Goal: Task Accomplishment & Management: Use online tool/utility

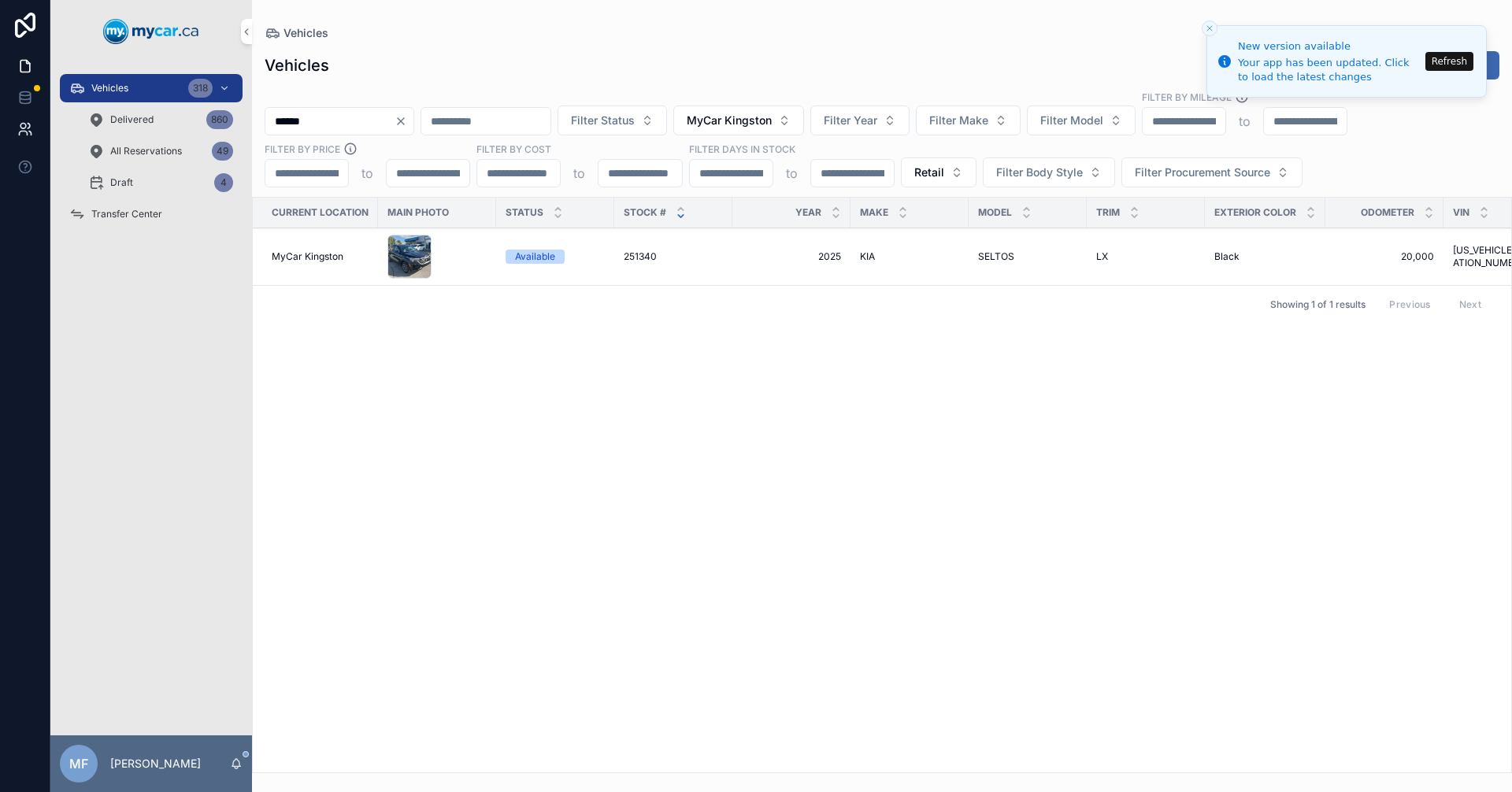
drag, startPoint x: 323, startPoint y: 121, endPoint x: 0, endPoint y: 137, distance: 323.4
click at [0, 134] on div "Vehicles 318 Delivered 860 All Reservations 49 Draft 4 Transfer Center MF [PERS…" at bounding box center [756, 396] width 1512 height 792
type input "******"
click at [630, 259] on span "251351" at bounding box center [638, 257] width 30 height 13
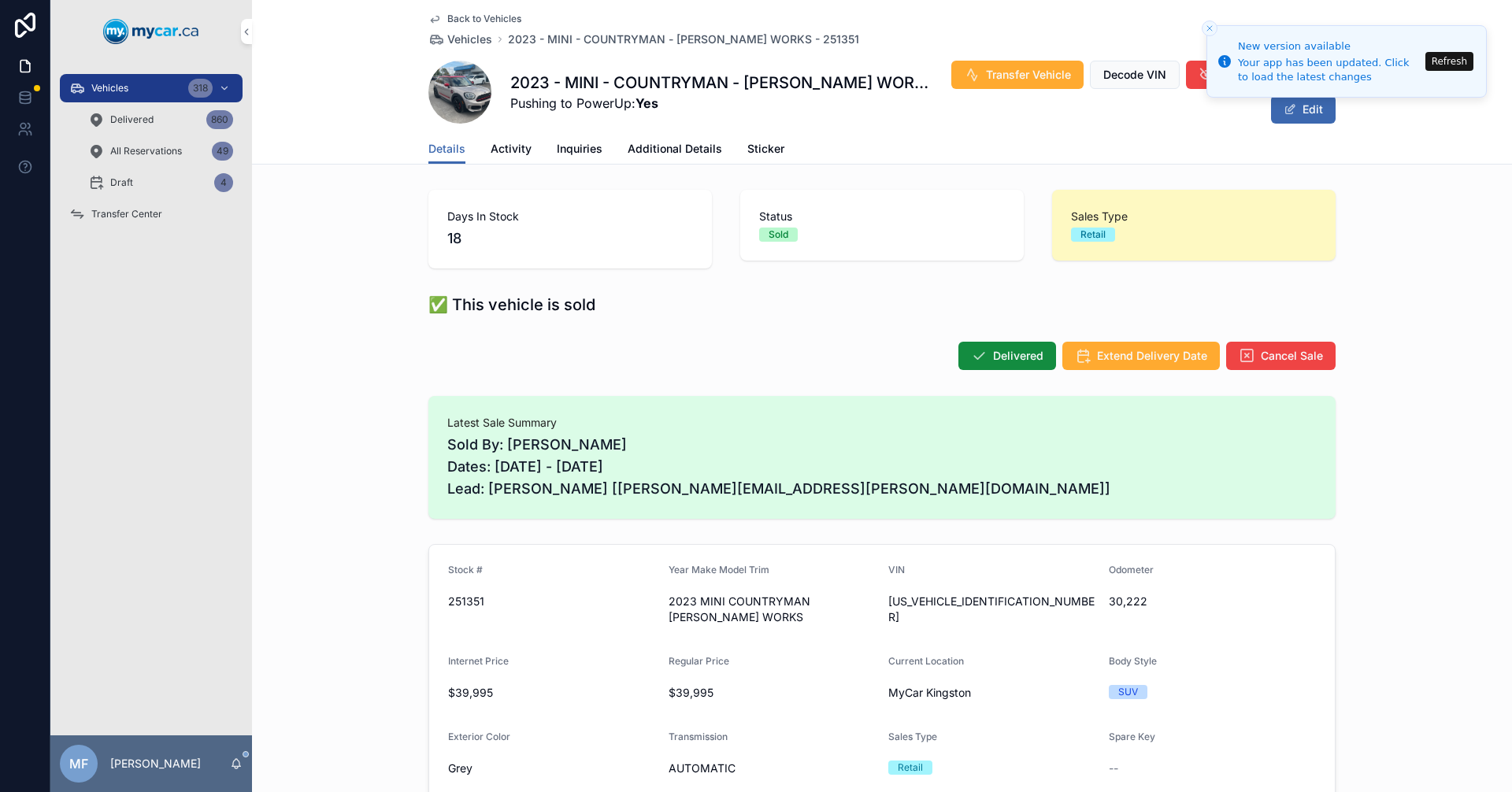
click at [922, 606] on span "[US_VEHICLE_IDENTIFICATION_NUMBER]" at bounding box center [992, 609] width 208 height 32
copy span "[US_VEHICLE_IDENTIFICATION_NUMBER]"
click at [470, 42] on span "Vehicles" at bounding box center [469, 39] width 45 height 15
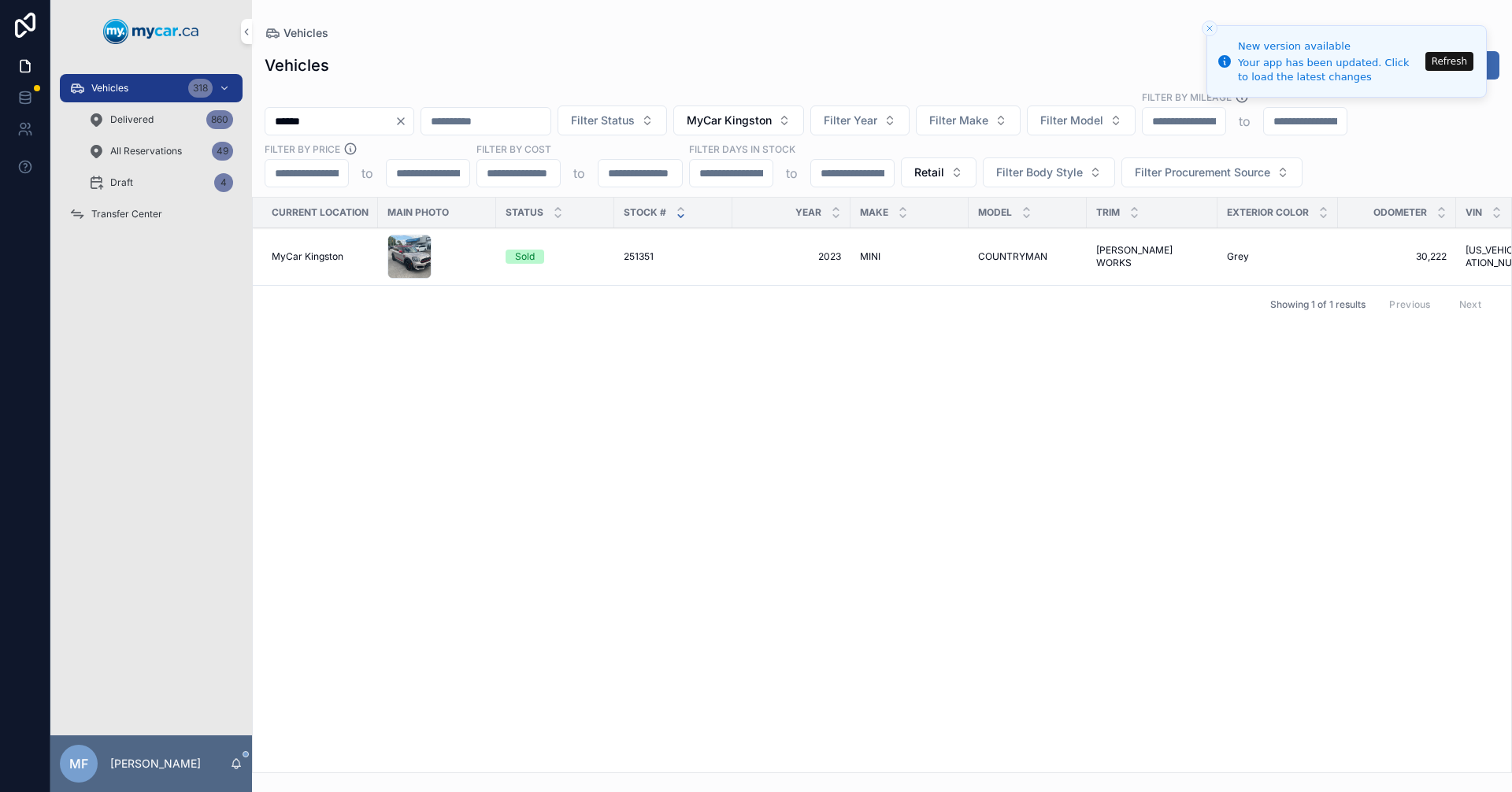
drag, startPoint x: 1463, startPoint y: 62, endPoint x: 1201, endPoint y: 47, distance: 262.4
click at [1463, 61] on button "Refresh" at bounding box center [1450, 62] width 48 height 19
drag, startPoint x: 353, startPoint y: 117, endPoint x: 106, endPoint y: 109, distance: 247.1
click at [158, 108] on div "Vehicles 318 Delivered 860 All Reservations 49 Draft 4 Transfer Center MF [PERS…" at bounding box center [782, 396] width 1462 height 792
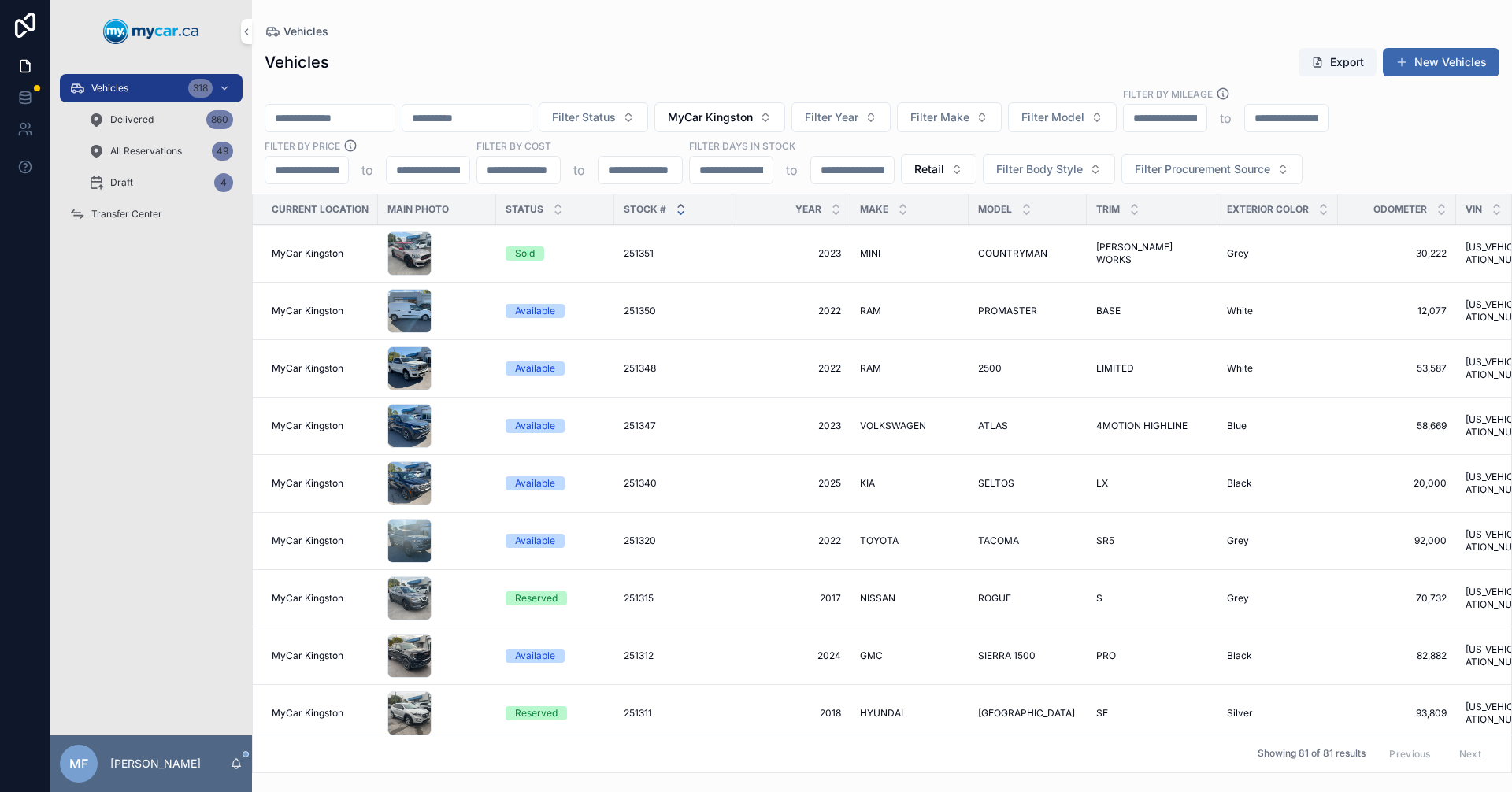
click at [680, 210] on div "scrollable content" at bounding box center [681, 209] width 10 height 17
click at [771, 444] on td "2023 2023" at bounding box center [792, 426] width 118 height 57
click at [629, 480] on span "251340" at bounding box center [640, 483] width 33 height 13
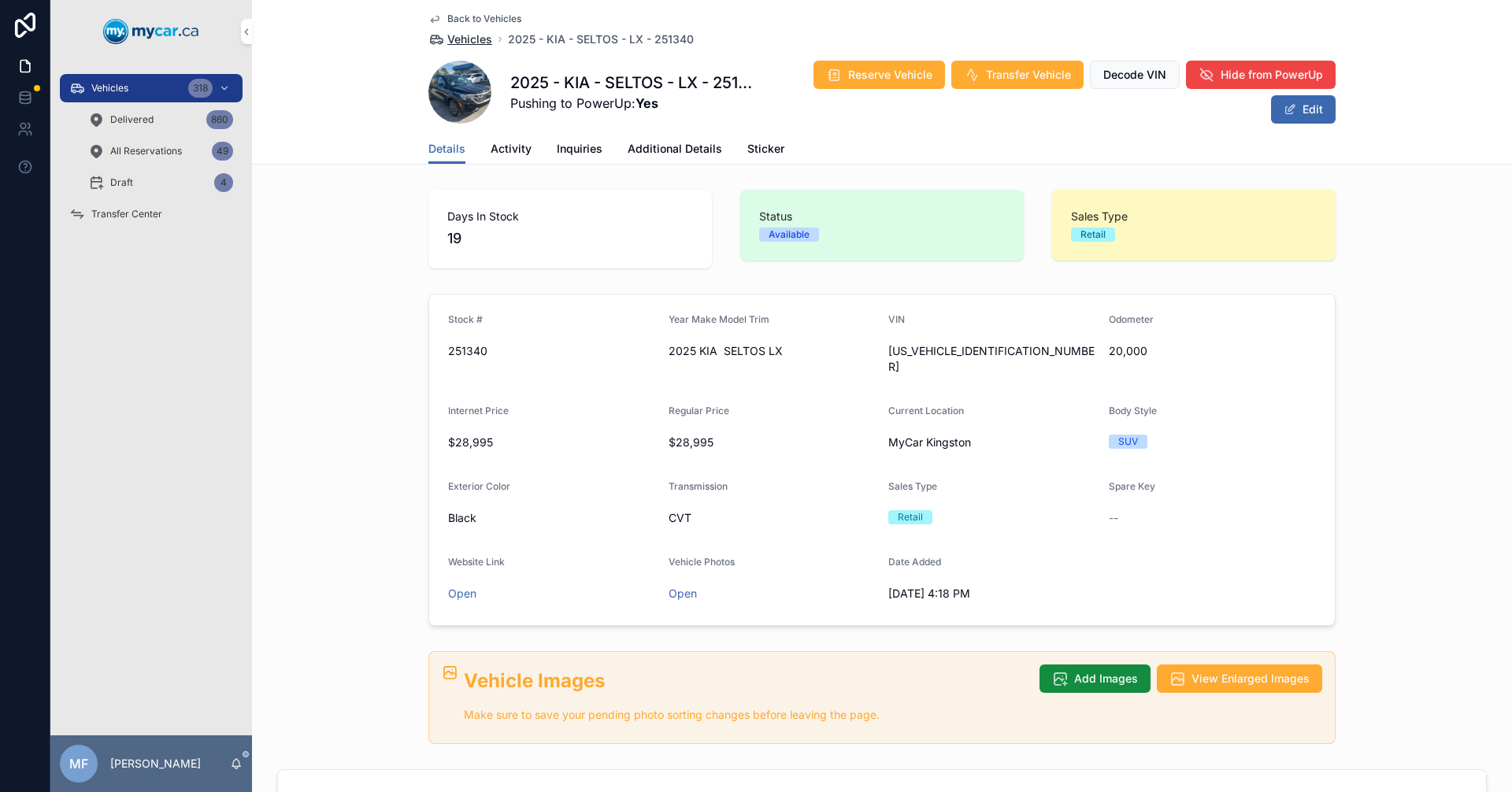
click at [462, 35] on span "Vehicles" at bounding box center [469, 39] width 45 height 15
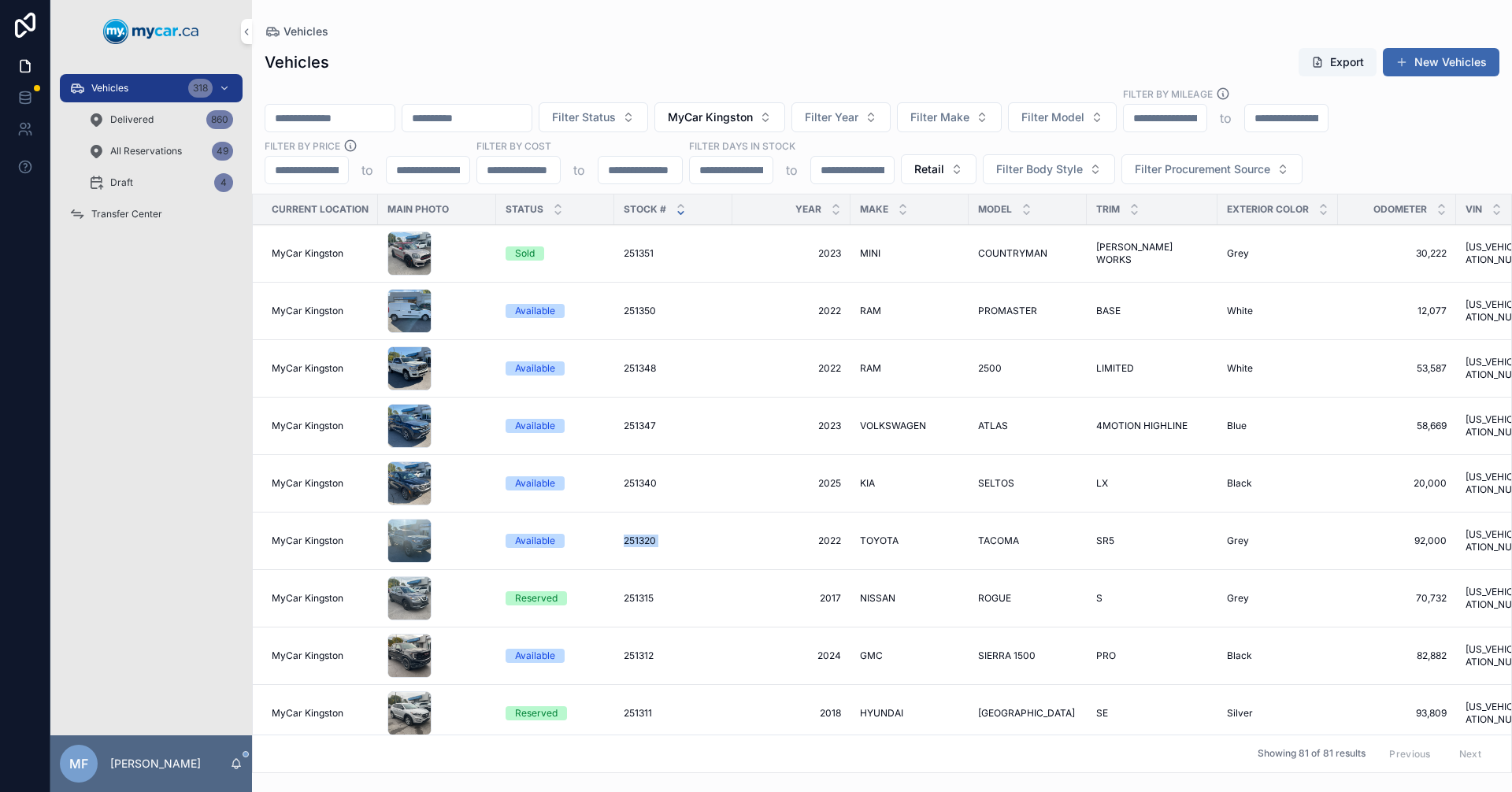
drag, startPoint x: 620, startPoint y: 523, endPoint x: 765, endPoint y: 560, distance: 149.6
click at [765, 560] on tr "MyCar Kingston Available 251320 251320 2022 2022 TOYOTA TOYOTA TACOMA TACOMA SR…" at bounding box center [1157, 541] width 1807 height 57
drag, startPoint x: 792, startPoint y: 682, endPoint x: 966, endPoint y: 643, distance: 178.3
click at [966, 643] on tr "MyCar Kingston Available 251312 251312 2024 2024 GMC GMC SIERRA 1500 SIERRA 150…" at bounding box center [1157, 656] width 1807 height 57
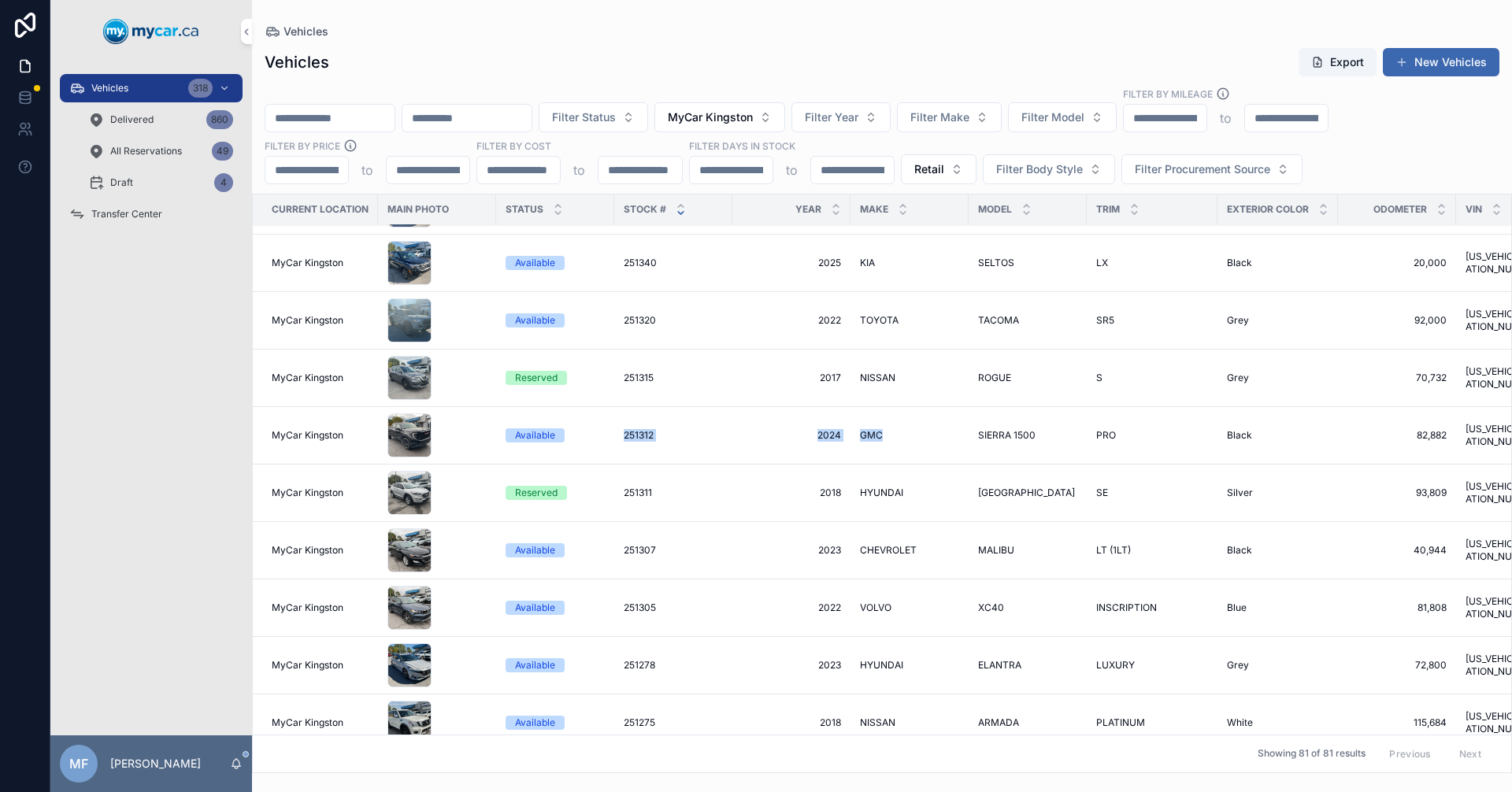
scroll to position [236, 0]
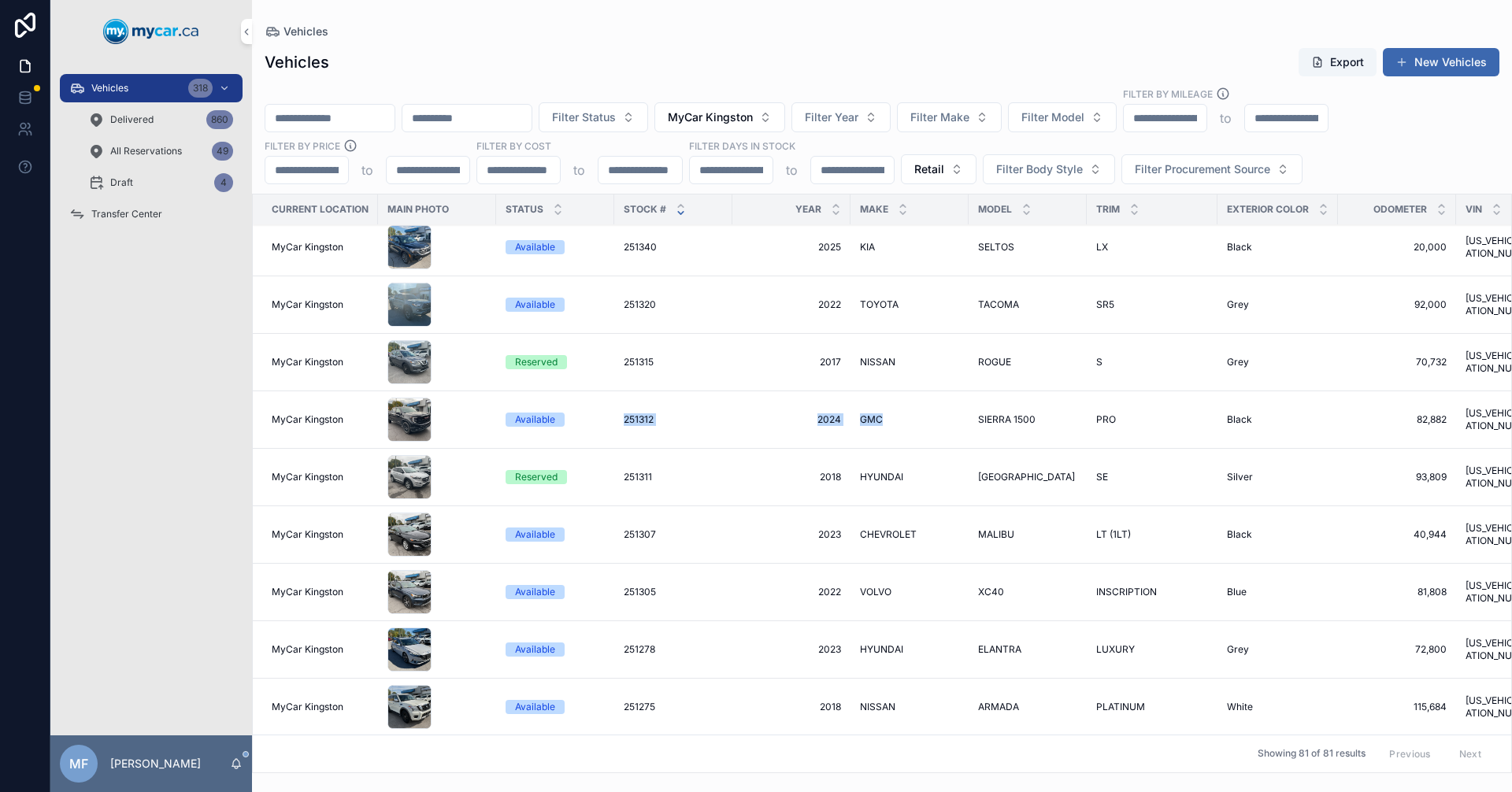
click at [985, 414] on span "SIERRA 1500" at bounding box center [1007, 420] width 57 height 13
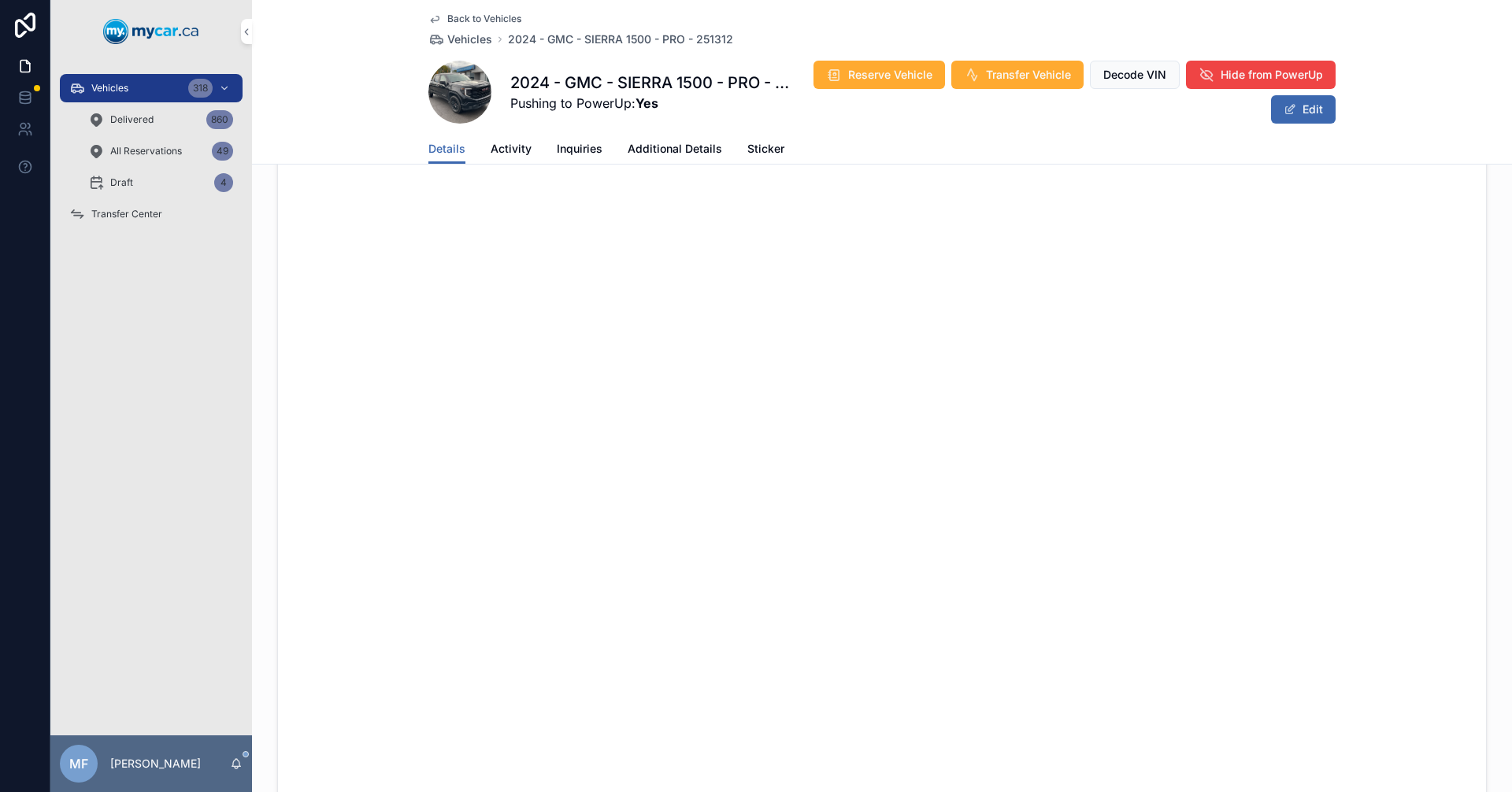
scroll to position [614, 0]
click at [447, 33] on span "Vehicles" at bounding box center [469, 39] width 45 height 15
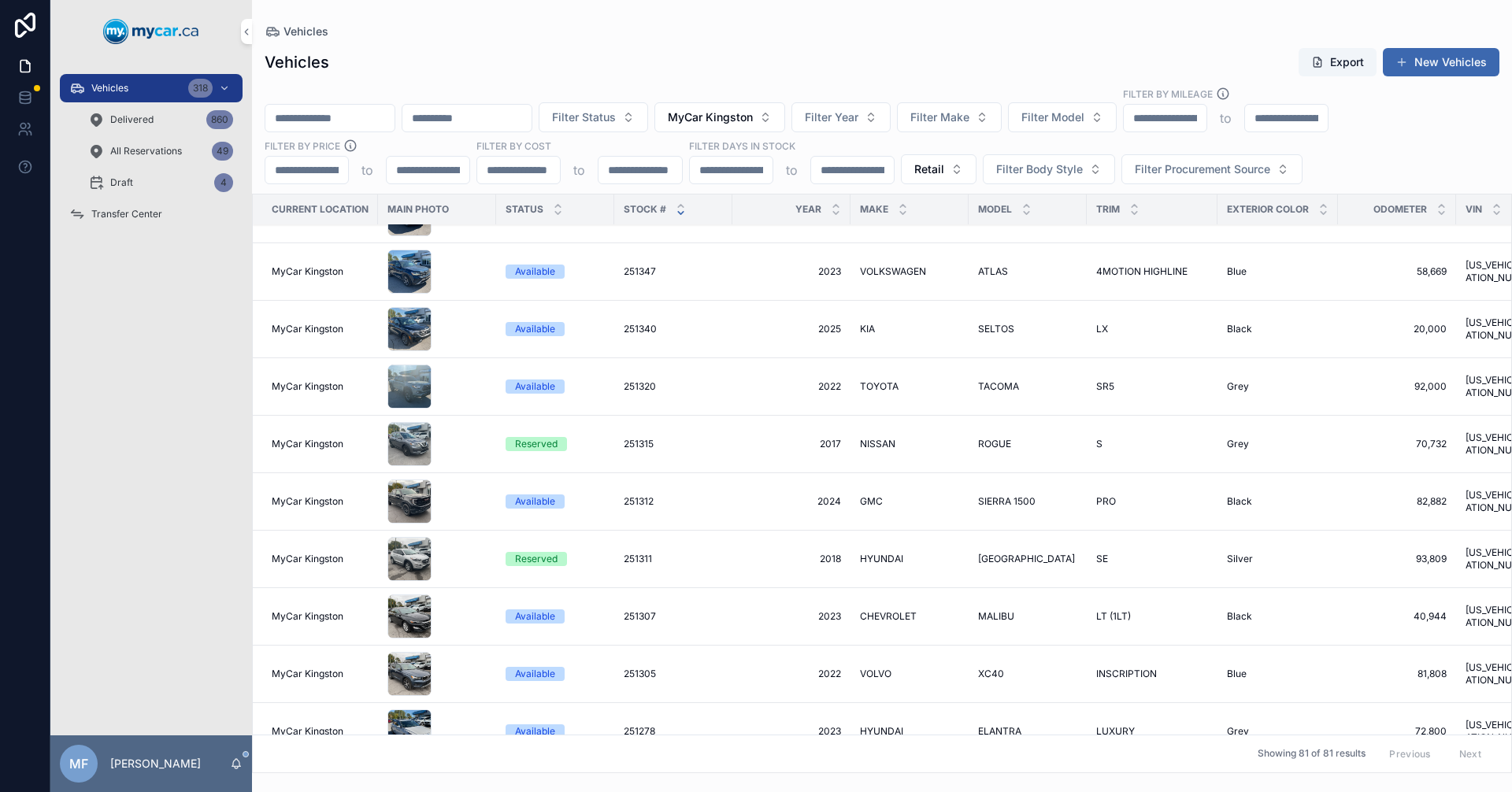
scroll to position [158, 0]
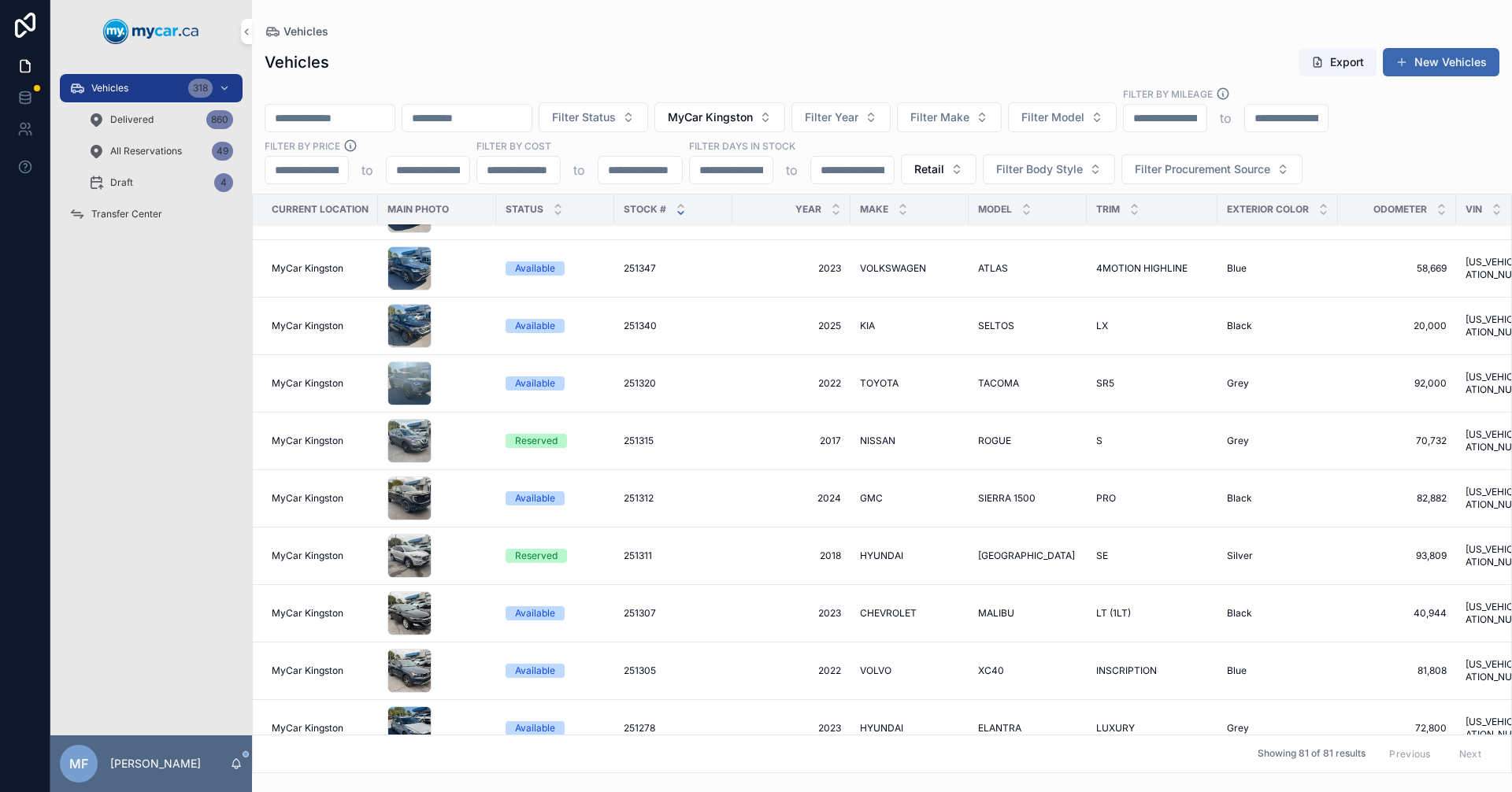
click at [711, 608] on div "251307 251307" at bounding box center [674, 614] width 100 height 13
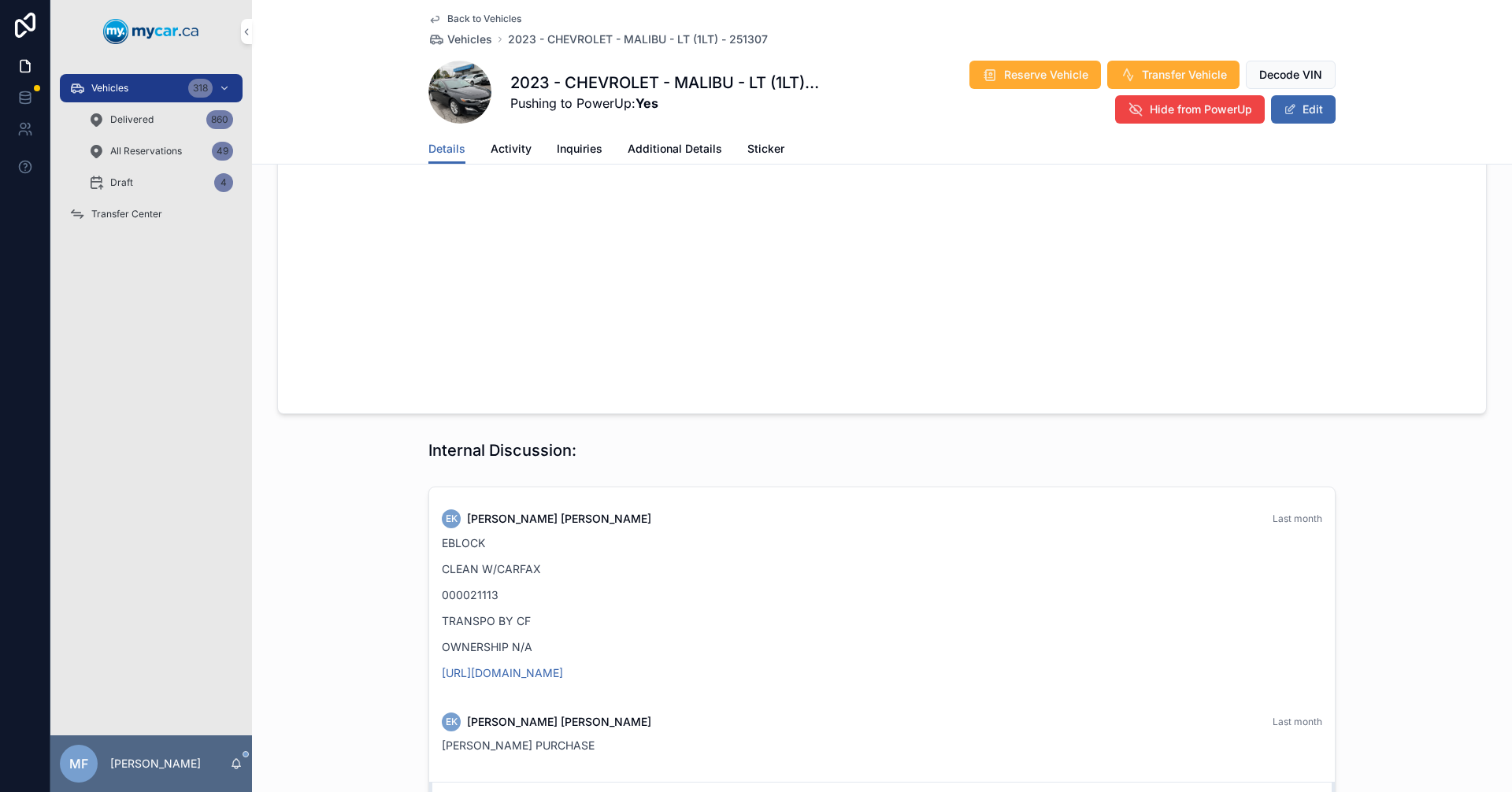
scroll to position [1339, 0]
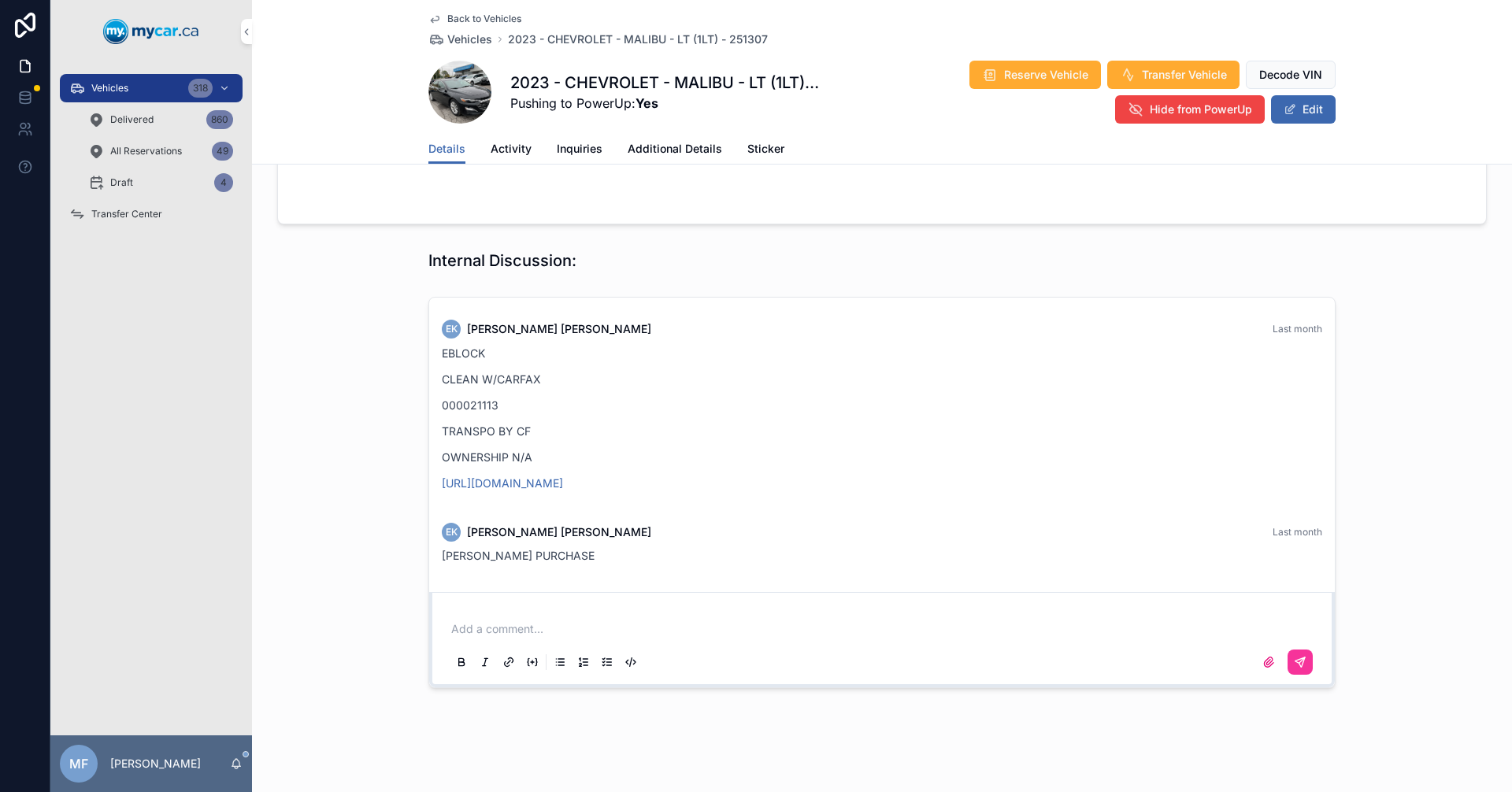
click at [466, 27] on div "Back to Vehicles Vehicles 2023 - CHEVROLET - MALIBU - LT (1LT) - 251307" at bounding box center [598, 30] width 340 height 34
click at [464, 39] on span "Vehicles" at bounding box center [469, 39] width 45 height 15
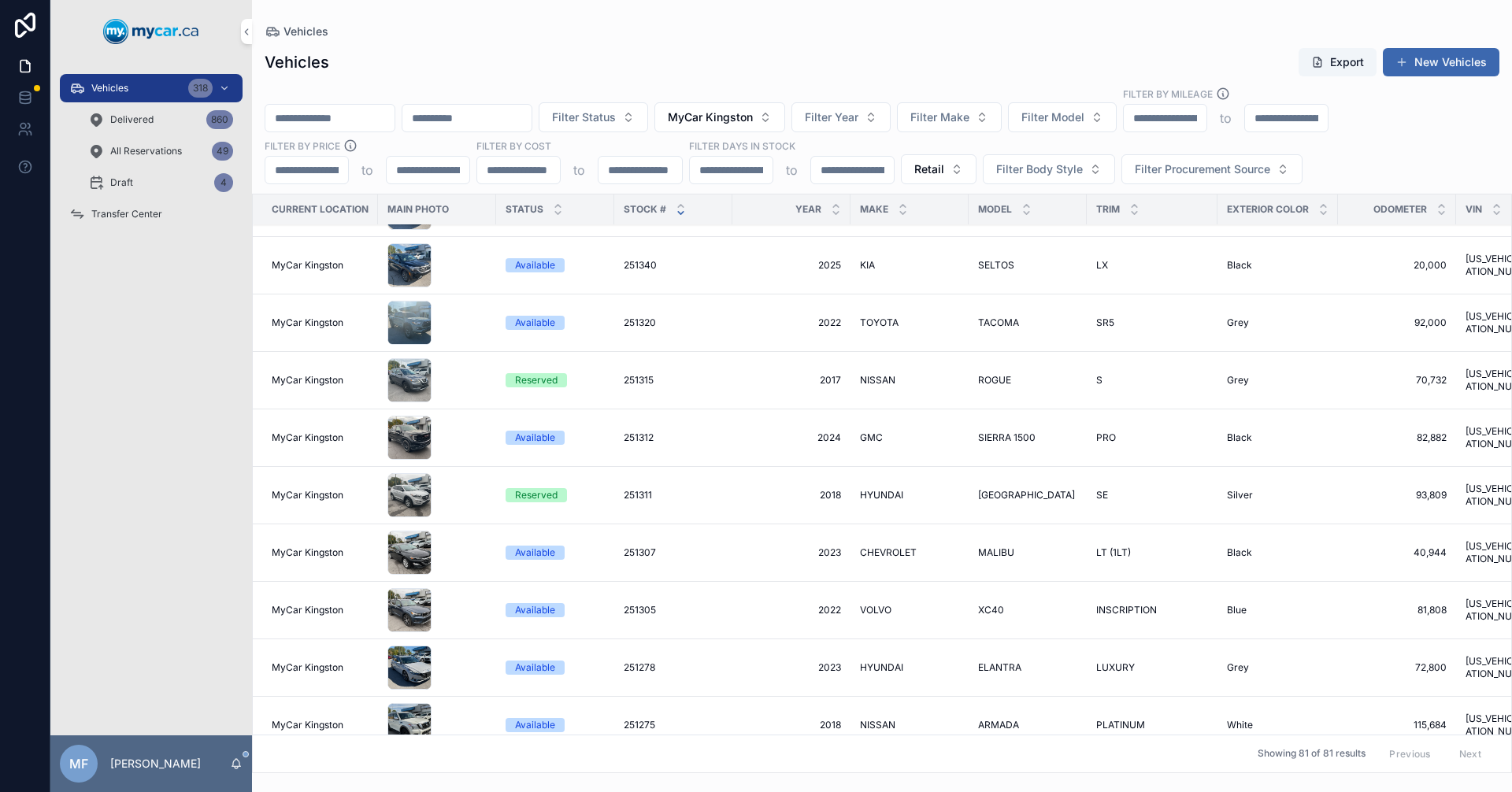
scroll to position [236, 0]
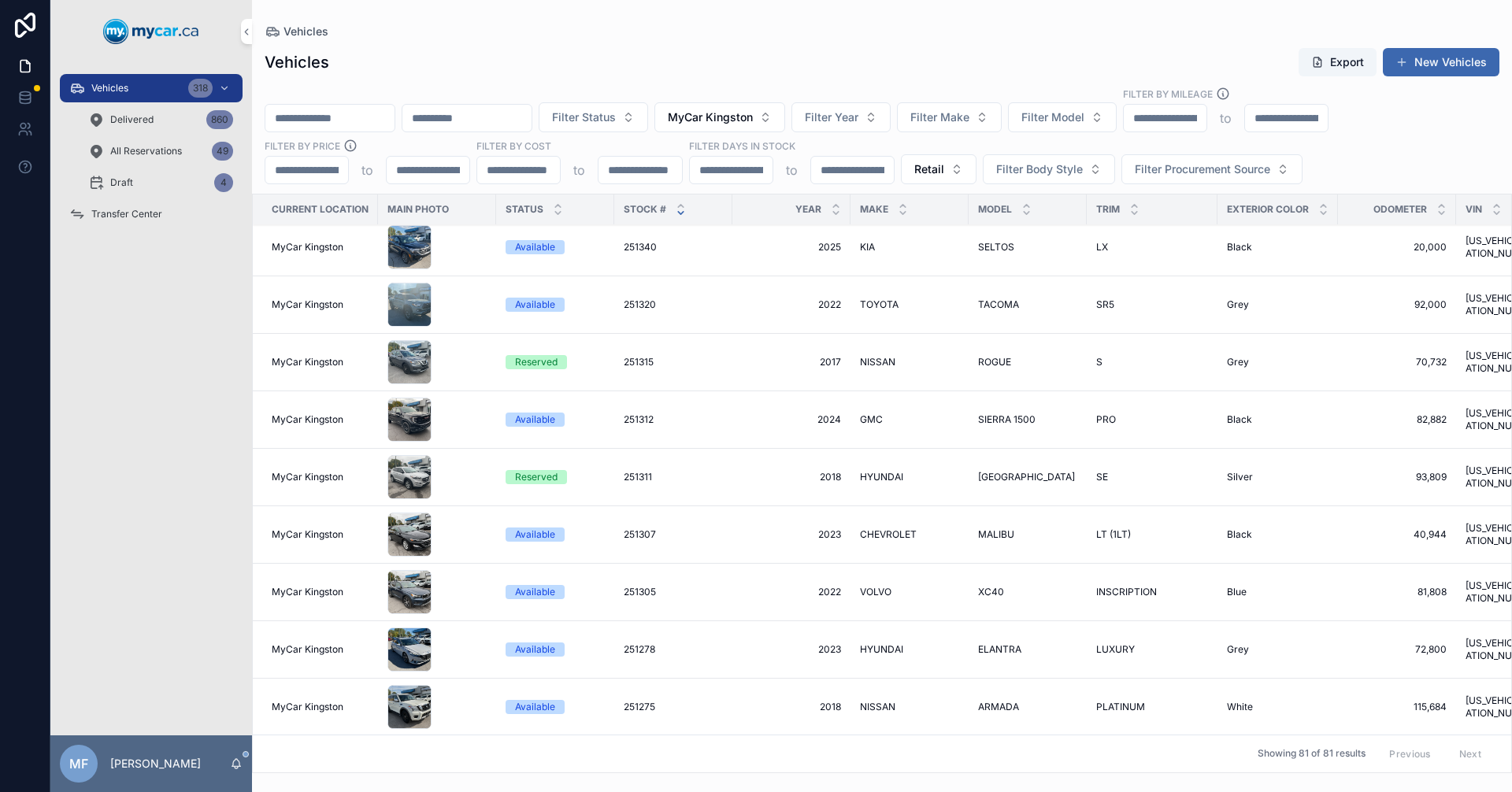
click at [745, 596] on span "2022" at bounding box center [792, 592] width 100 height 13
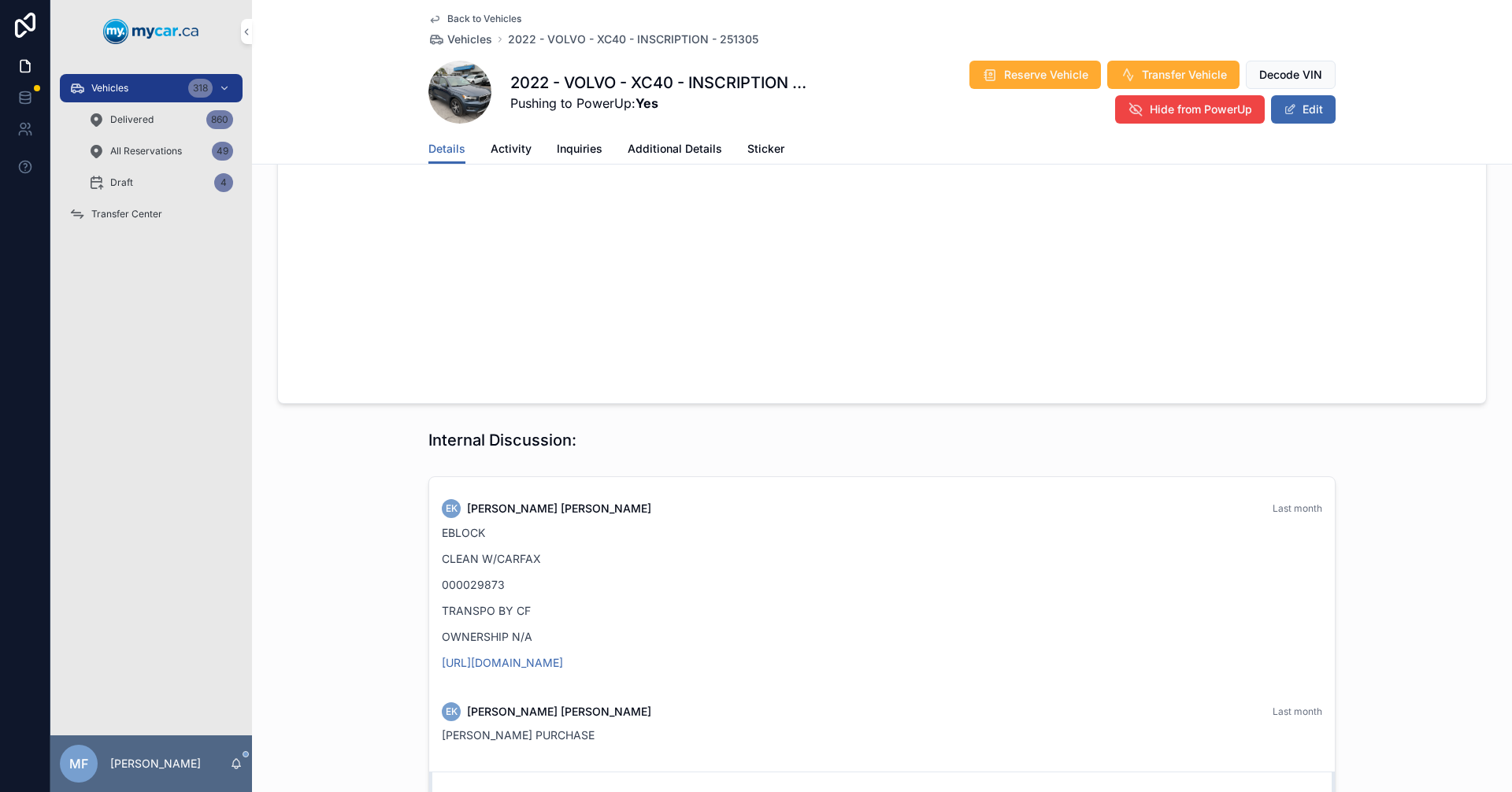
scroll to position [1339, 0]
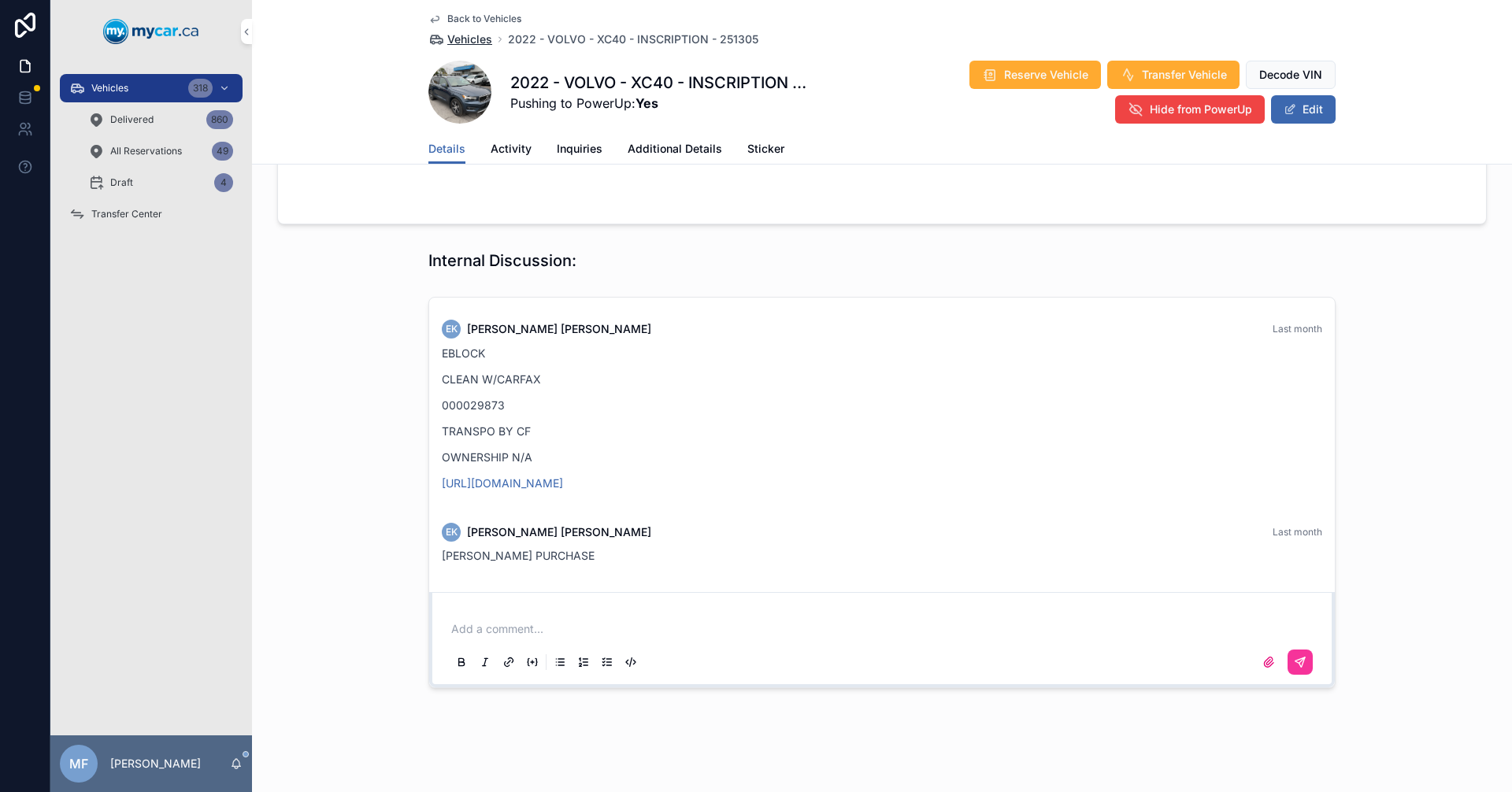
click at [451, 43] on span "Vehicles" at bounding box center [469, 39] width 45 height 15
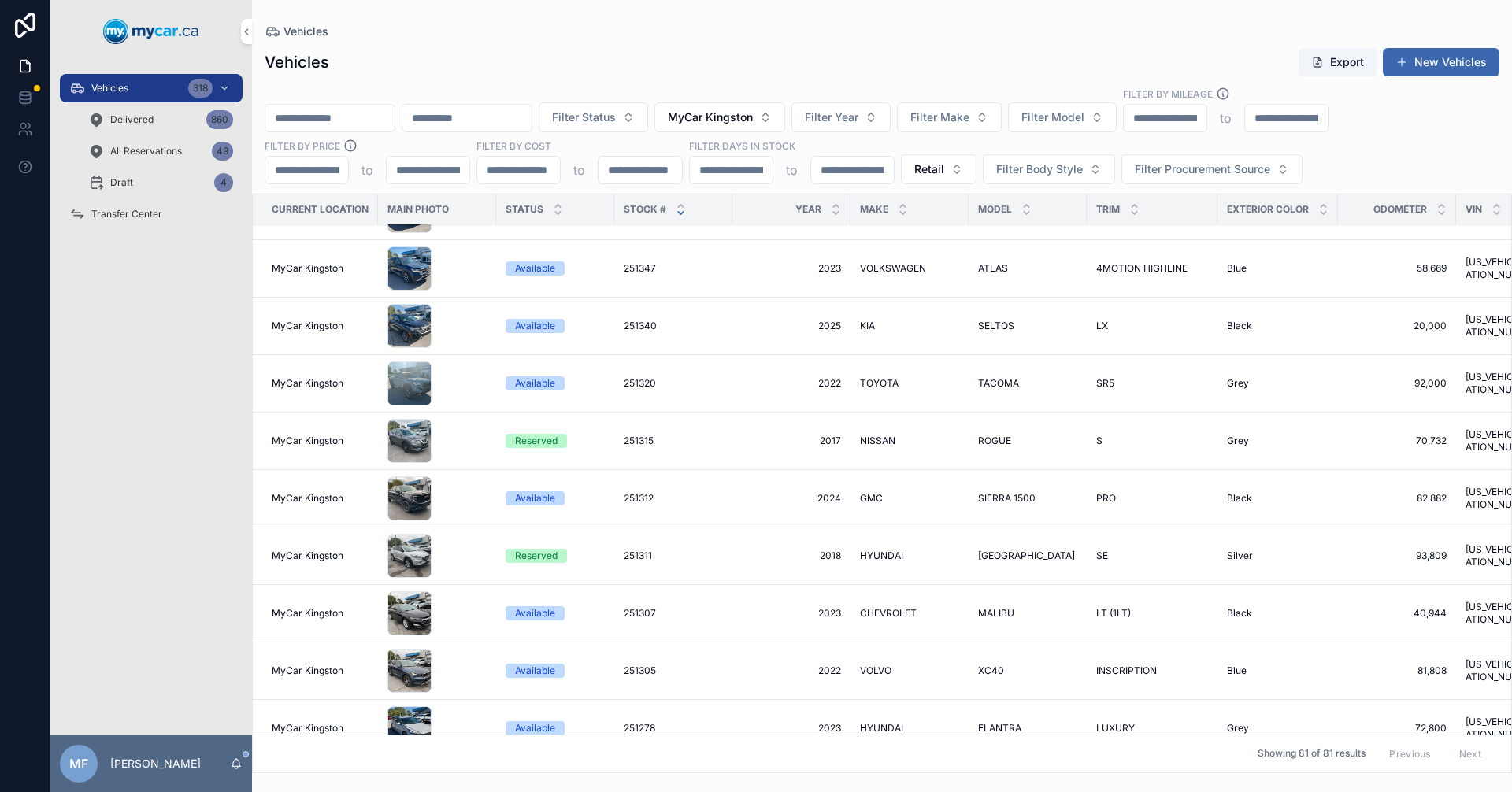
scroll to position [315, 0]
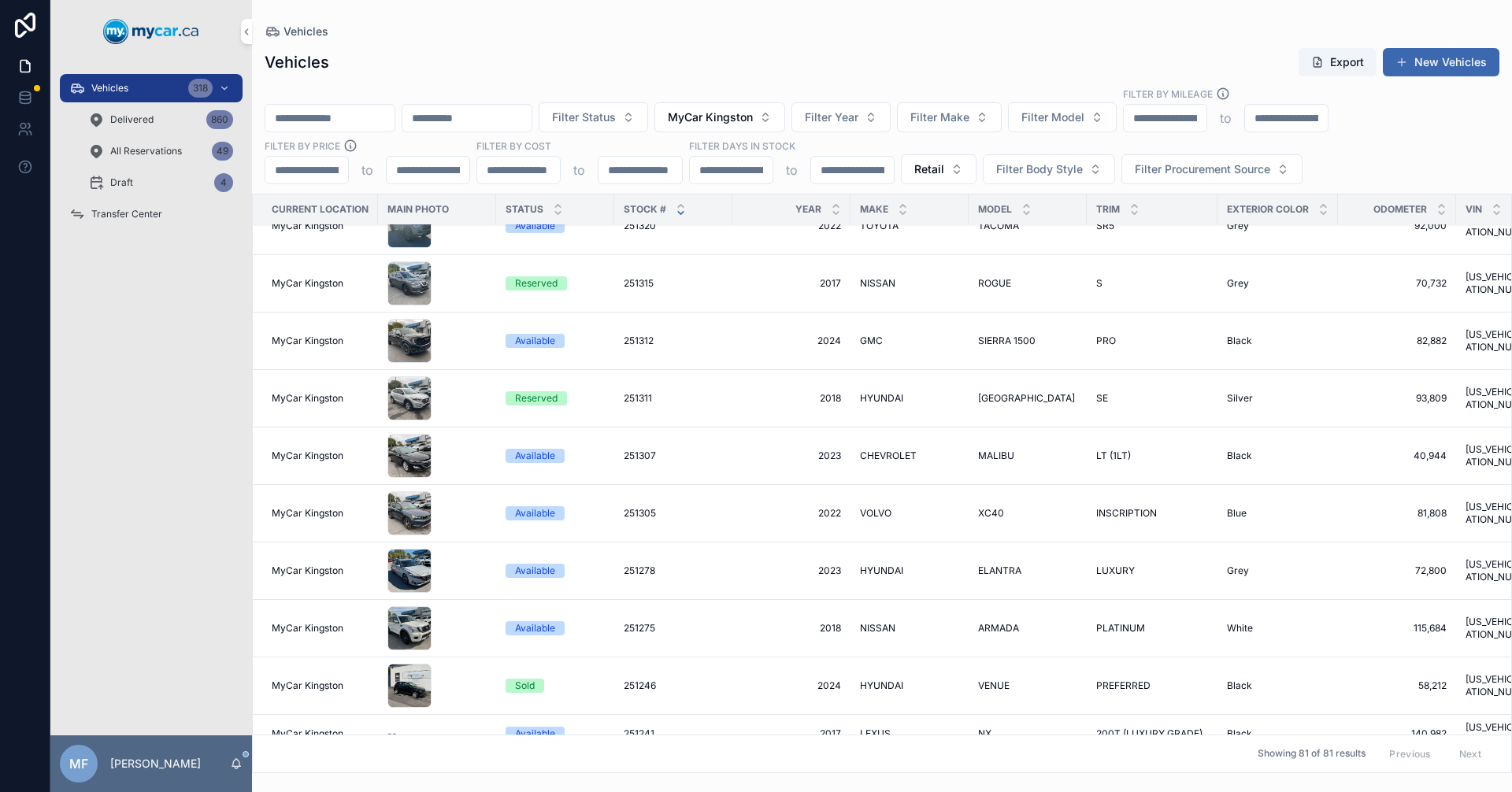
click at [817, 576] on span "2023" at bounding box center [792, 571] width 100 height 13
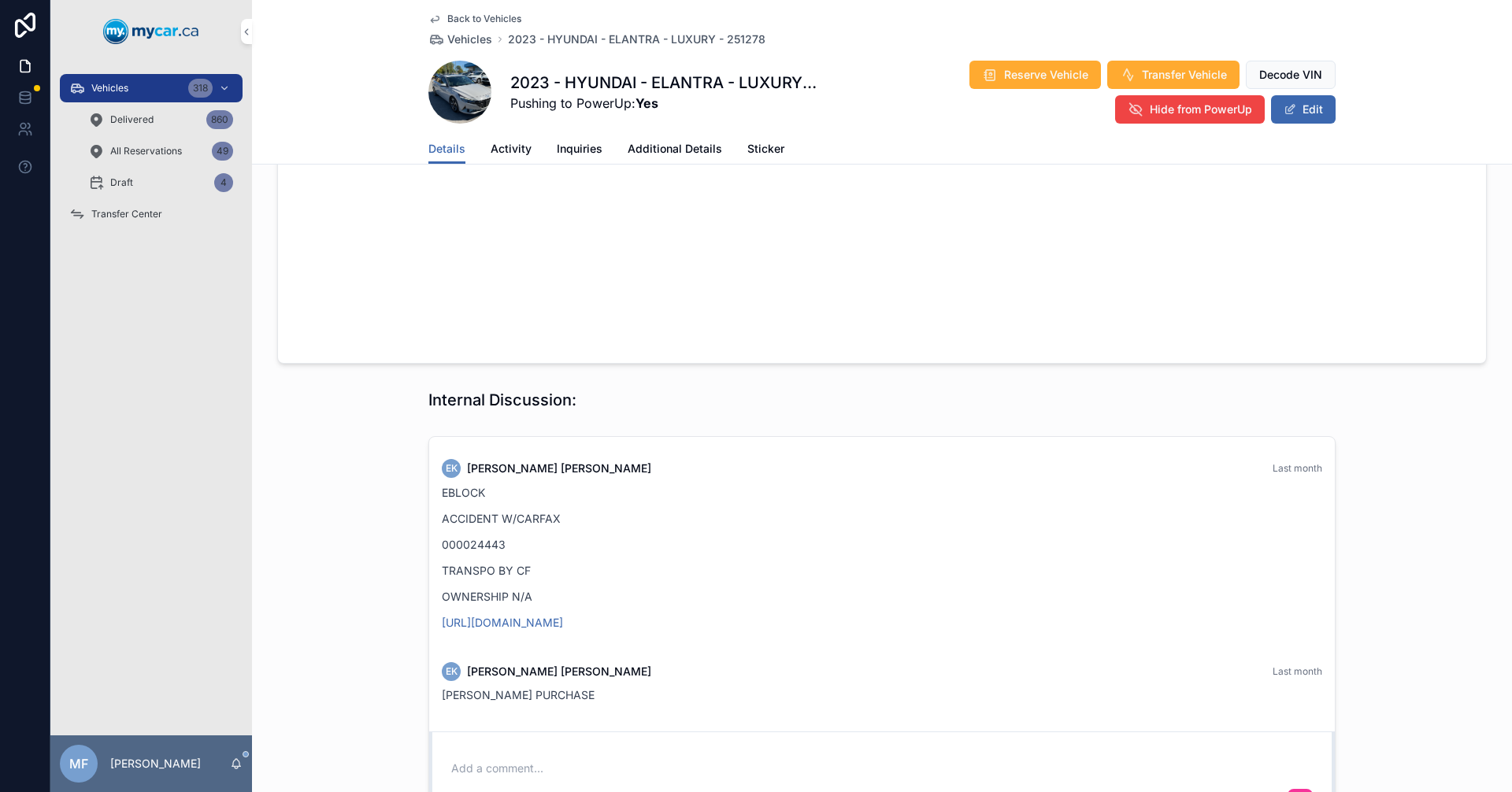
scroll to position [1339, 0]
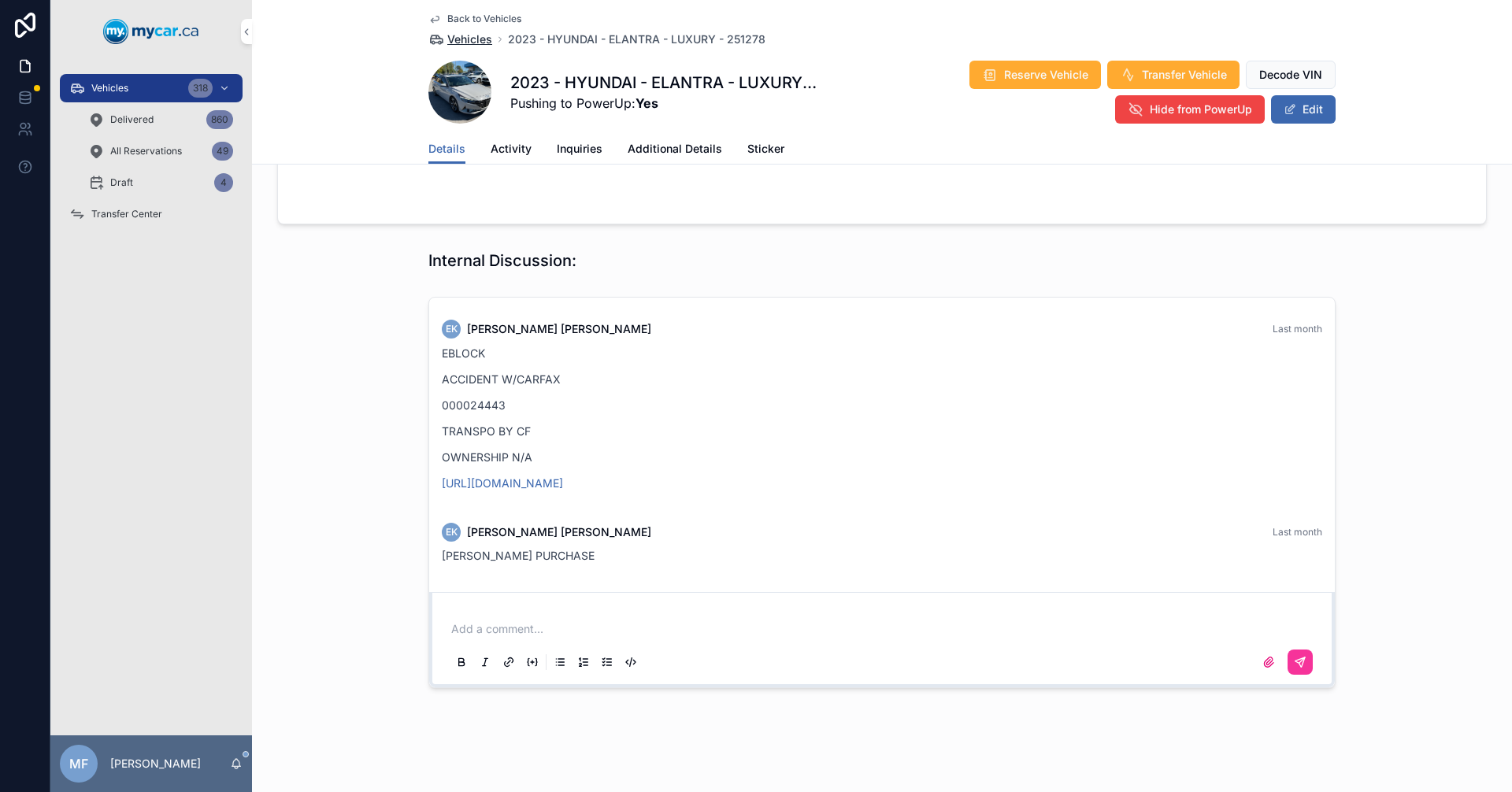
click at [476, 37] on span "Vehicles" at bounding box center [469, 39] width 45 height 15
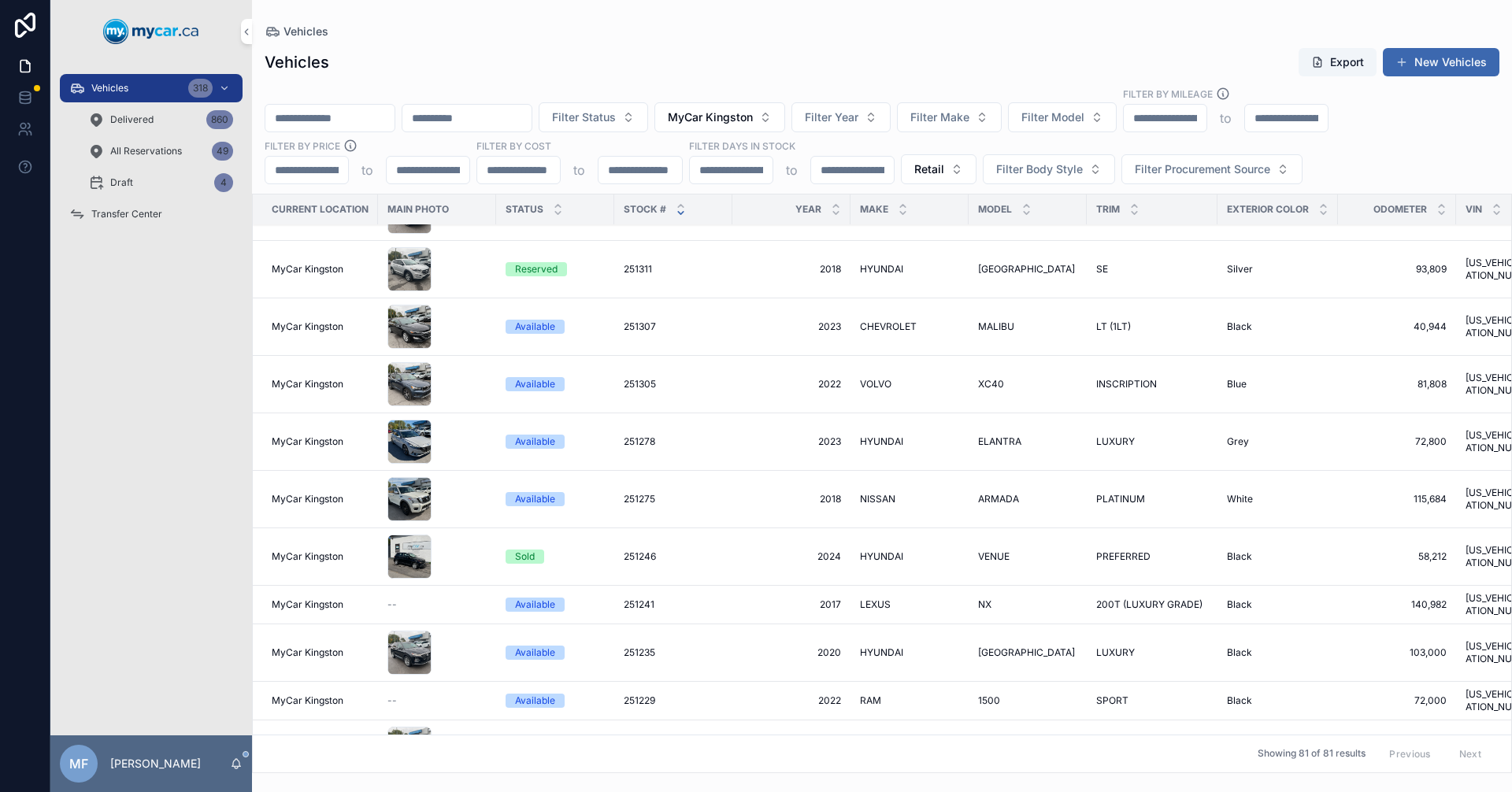
scroll to position [552, 0]
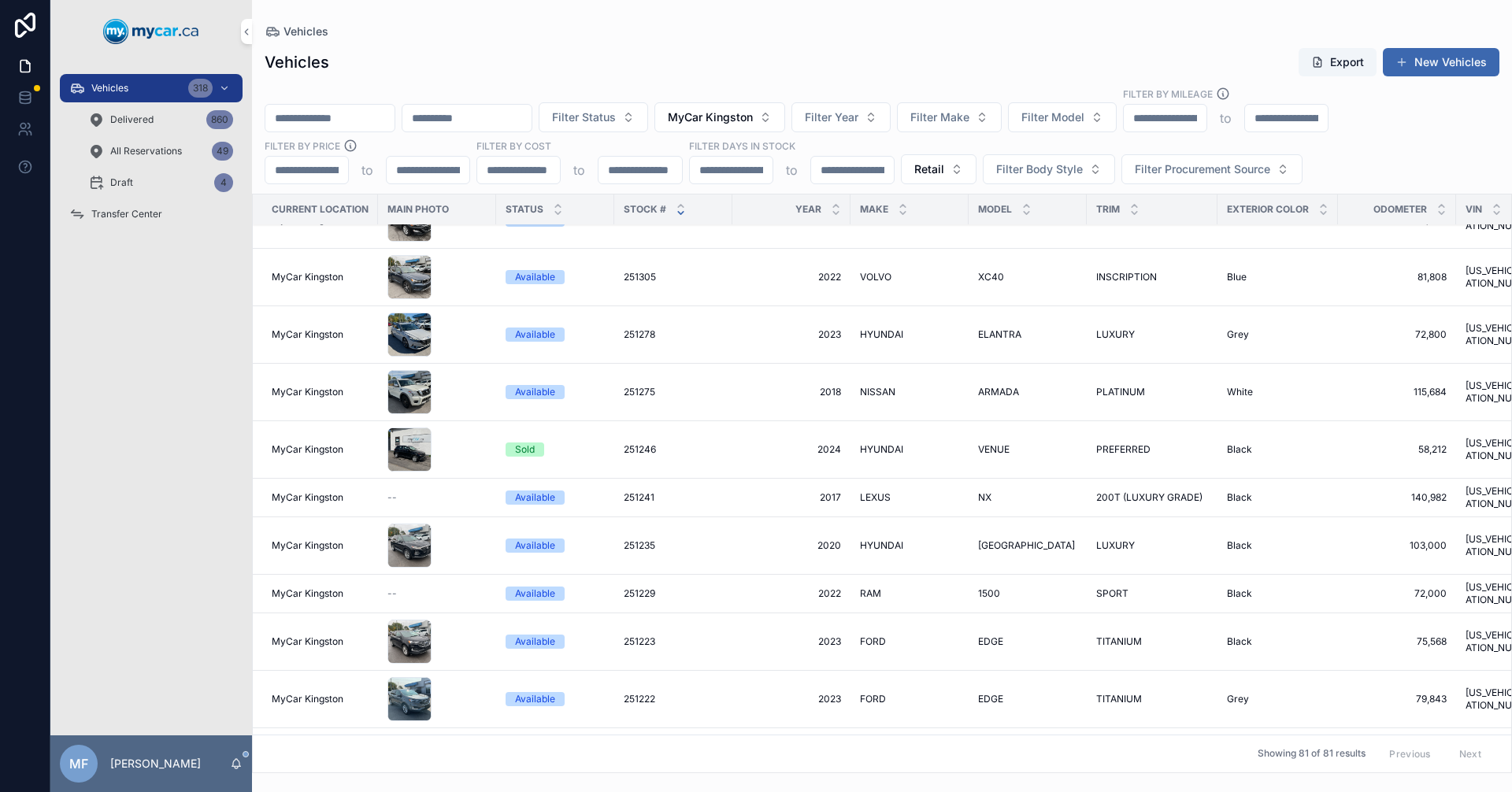
click at [648, 450] on span "251246" at bounding box center [640, 450] width 33 height 13
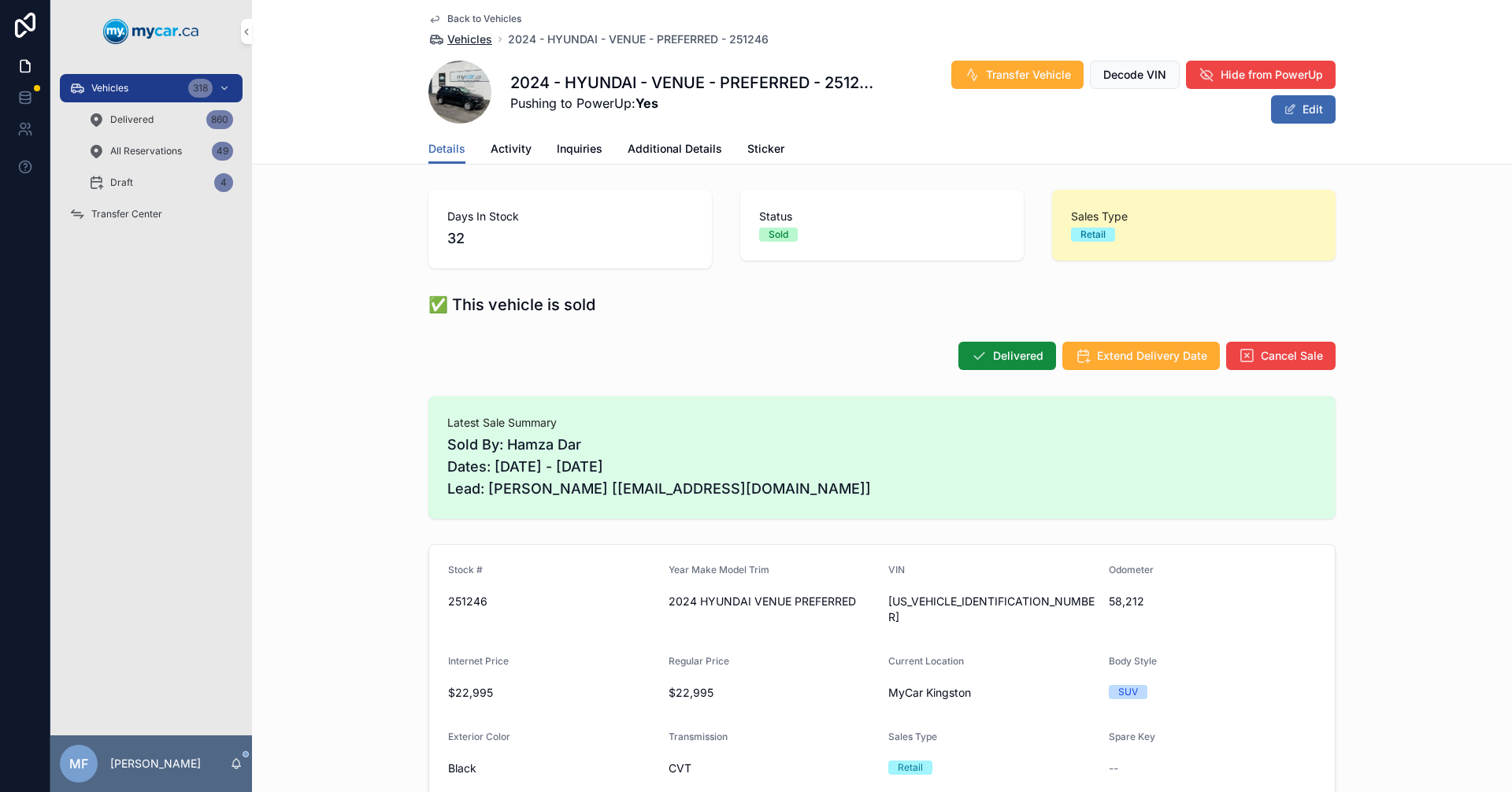
click at [459, 43] on span "Vehicles" at bounding box center [469, 39] width 45 height 15
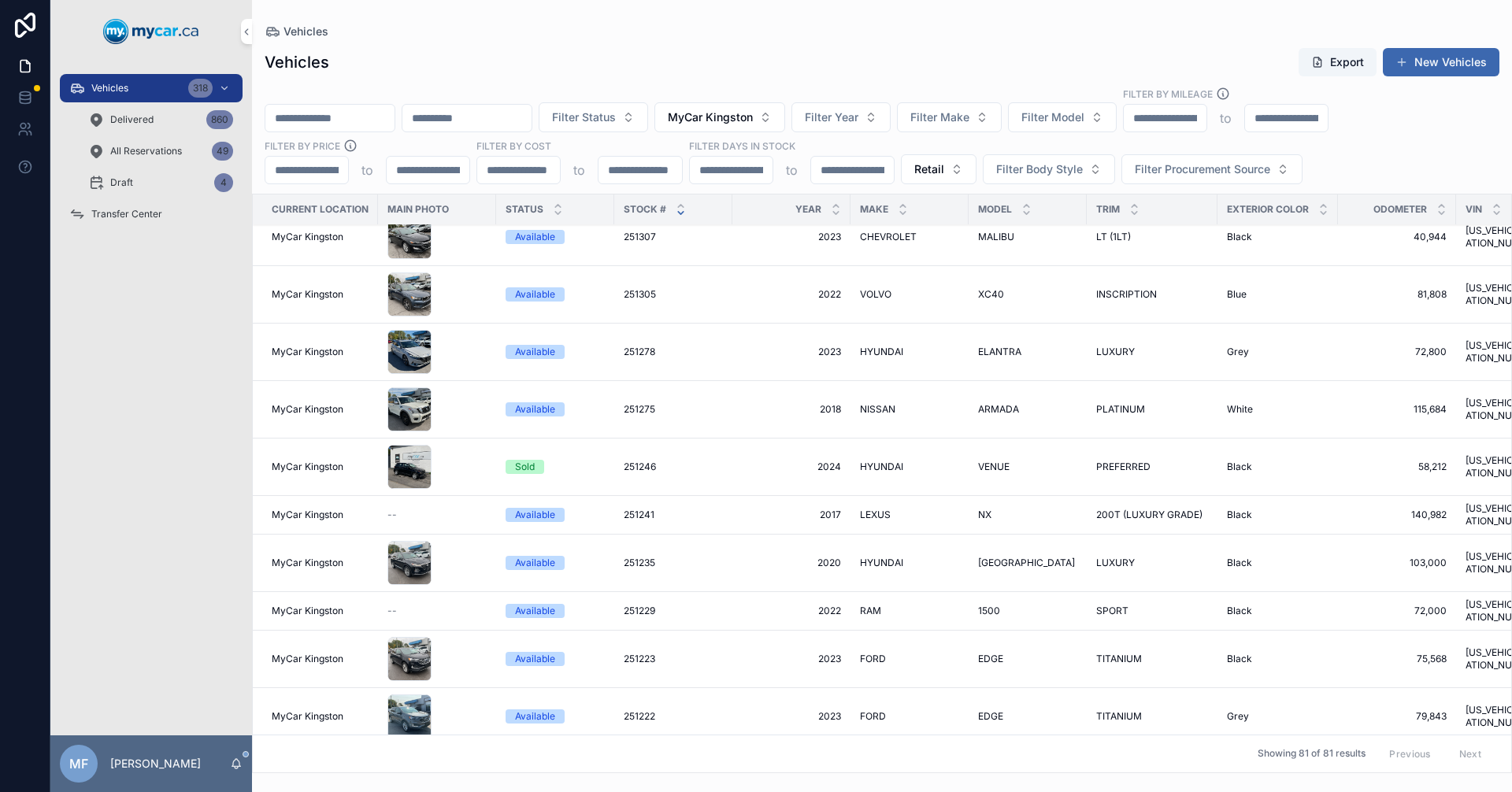
scroll to position [473, 0]
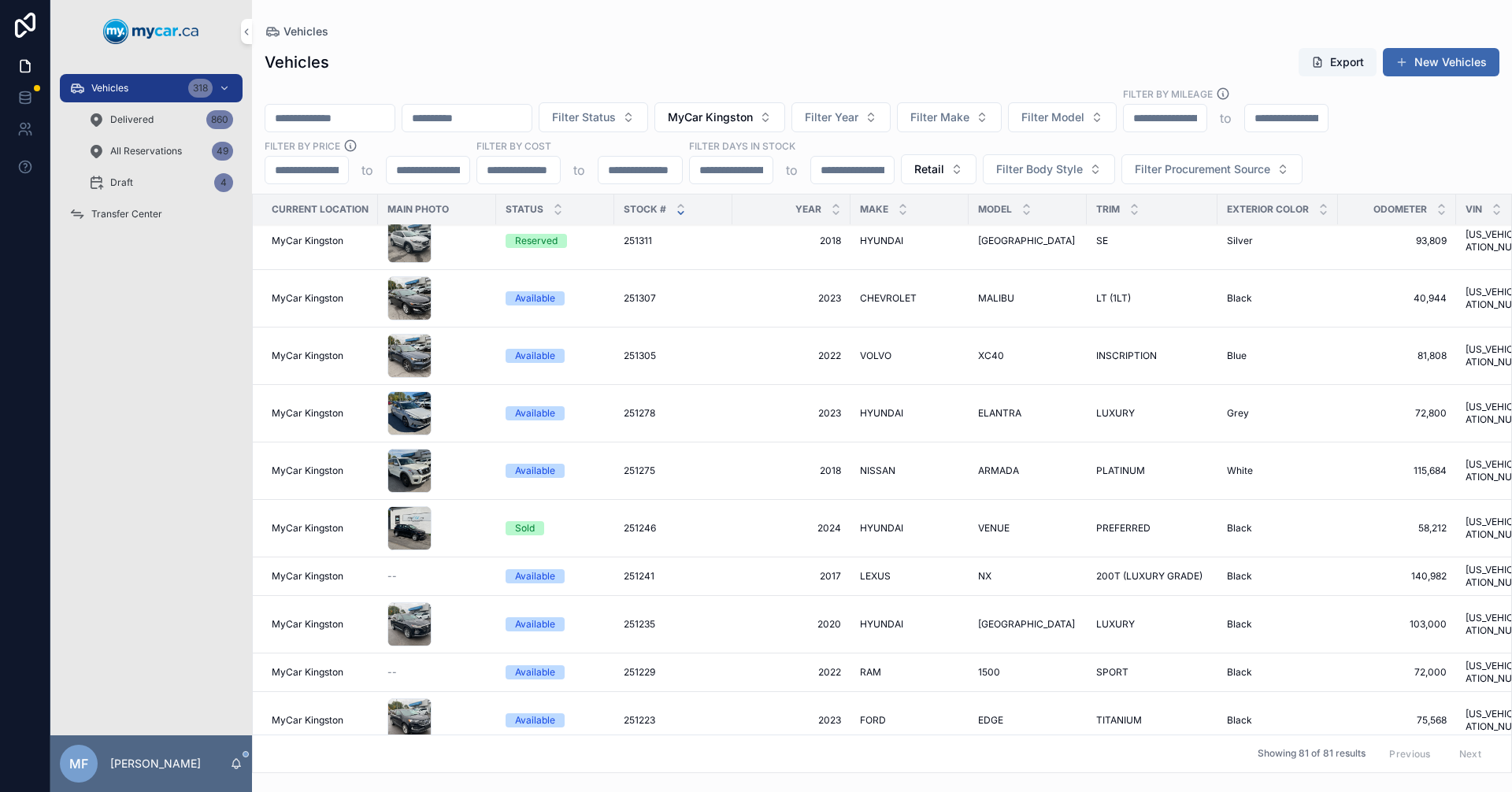
click at [324, 116] on input "scrollable content" at bounding box center [330, 118] width 130 height 22
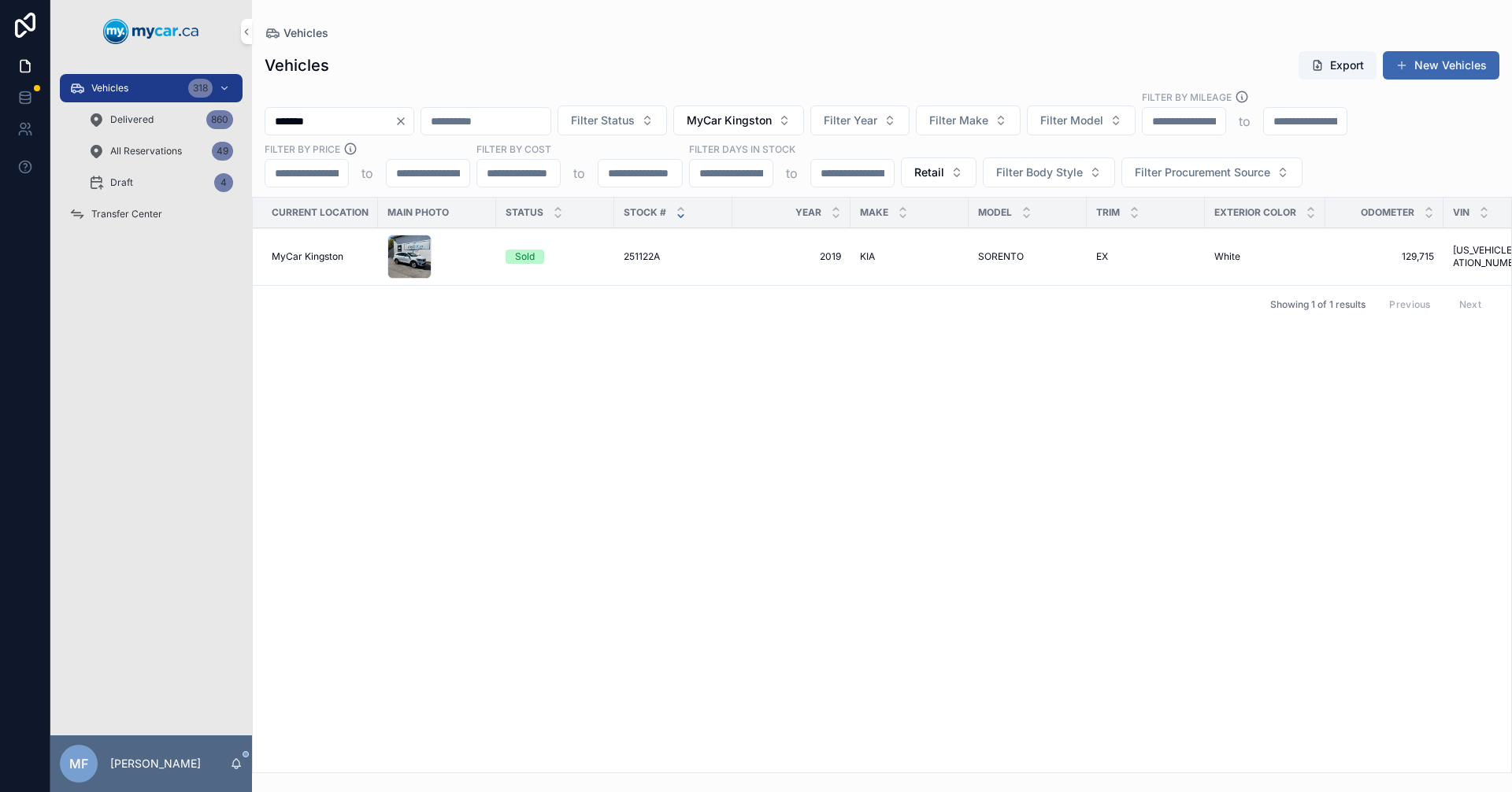
type input "*******"
click at [1017, 255] on span "SORENTO" at bounding box center [1001, 257] width 45 height 13
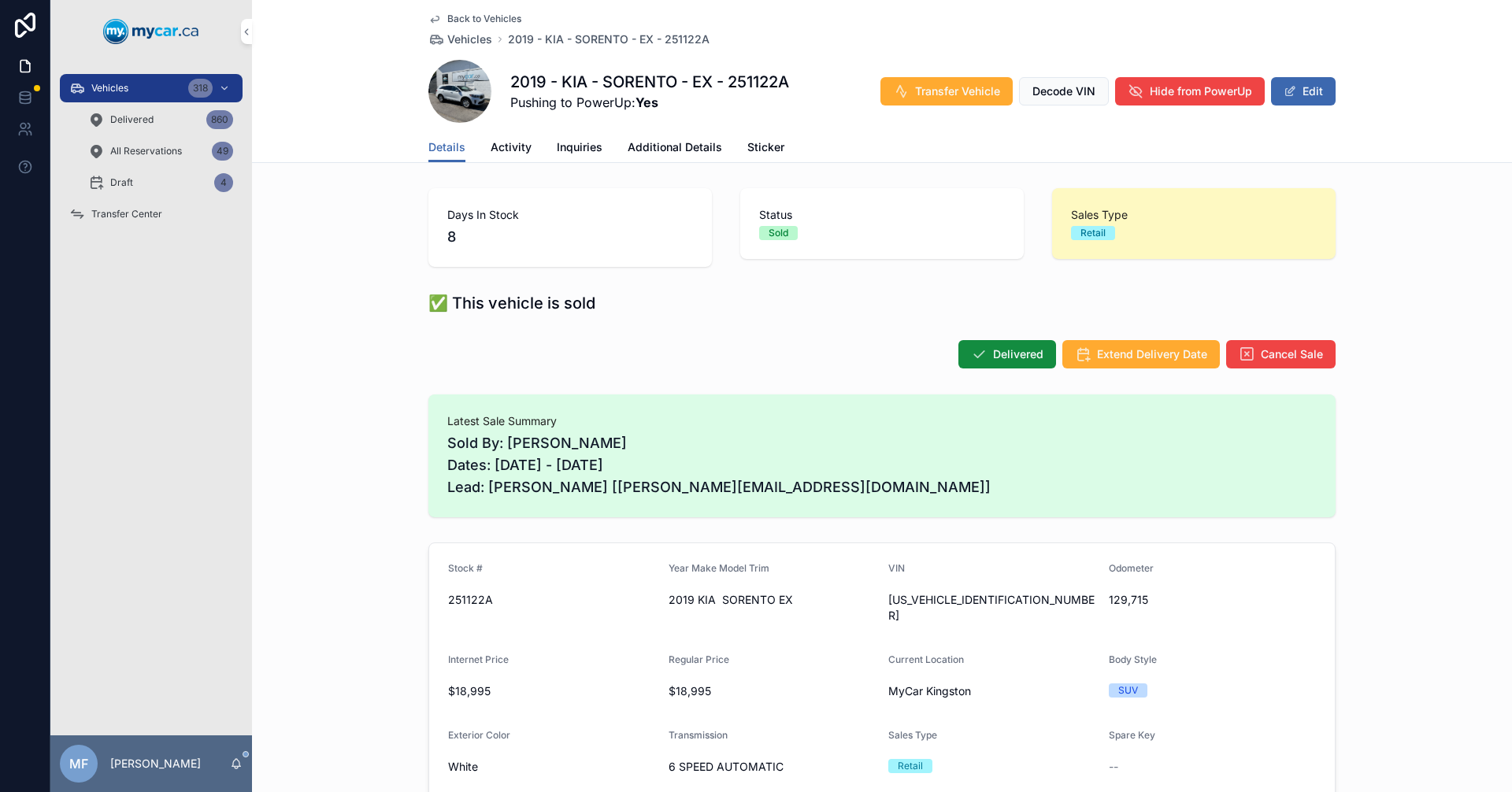
click at [888, 602] on span "5XYPHDA39KG600665" at bounding box center [992, 608] width 208 height 32
click at [911, 602] on span "5XYPHDA39KG600665" at bounding box center [992, 608] width 208 height 32
copy span "5XYPHDA39KG600665"
click at [470, 41] on span "Vehicles" at bounding box center [469, 39] width 45 height 15
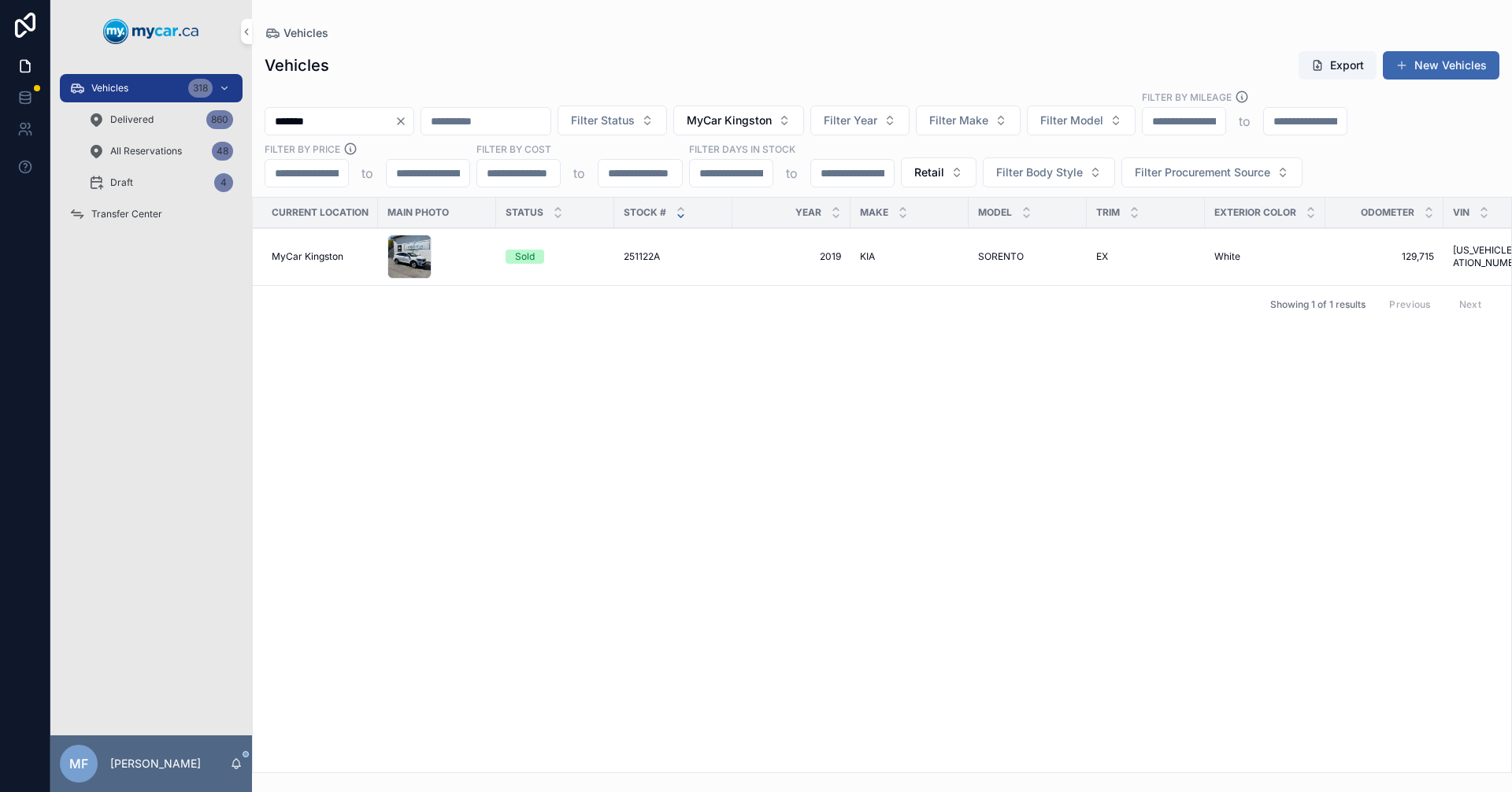
drag, startPoint x: 371, startPoint y: 126, endPoint x: 131, endPoint y: 156, distance: 241.9
click at [131, 155] on div "Vehicles 318 Delivered 860 All Reservations 48 Draft 4 Transfer Center MF Mike …" at bounding box center [782, 396] width 1462 height 792
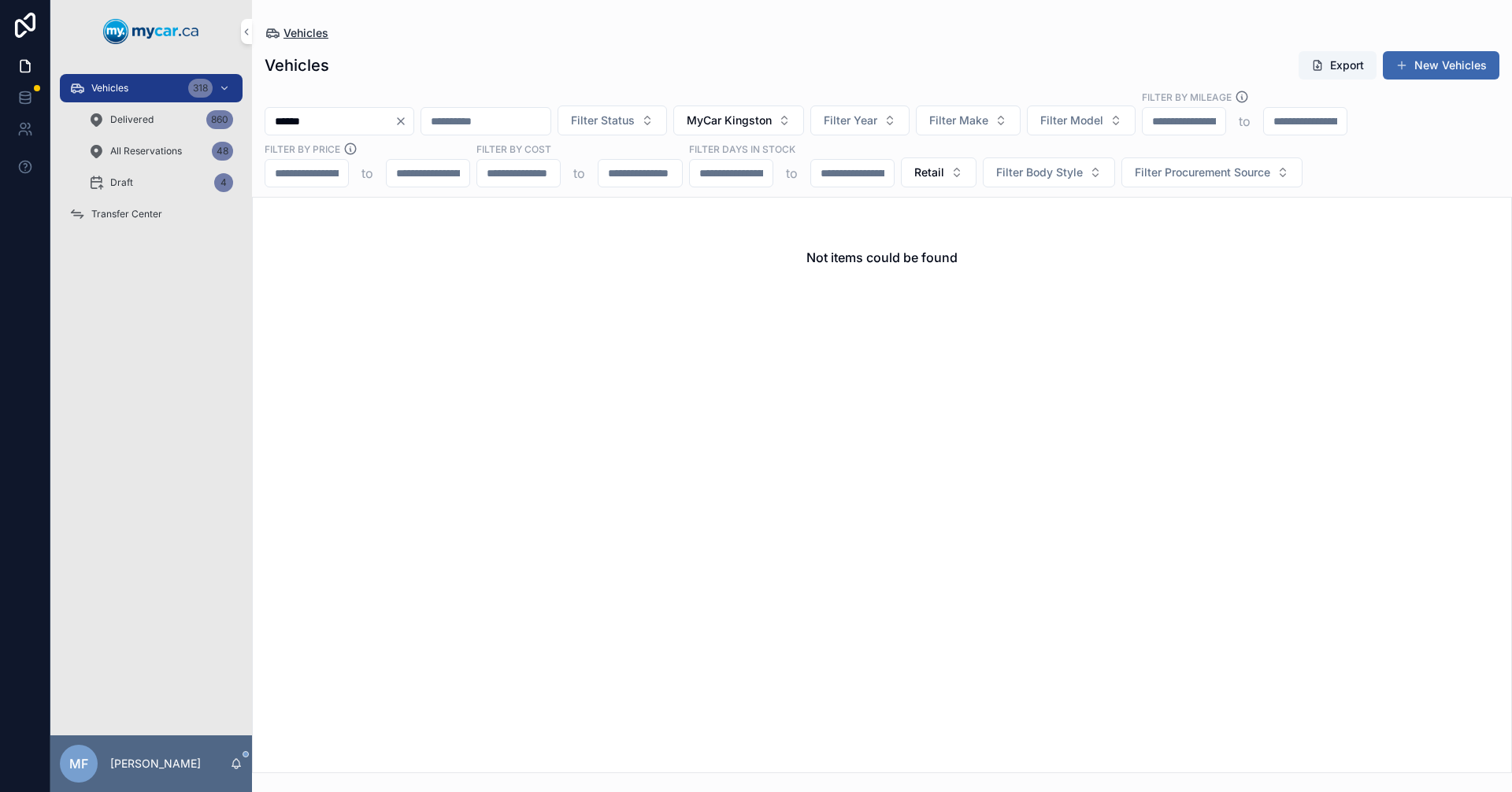
click at [292, 37] on span "Vehicles" at bounding box center [305, 33] width 45 height 15
click at [365, 119] on input "******" at bounding box center [330, 122] width 130 height 22
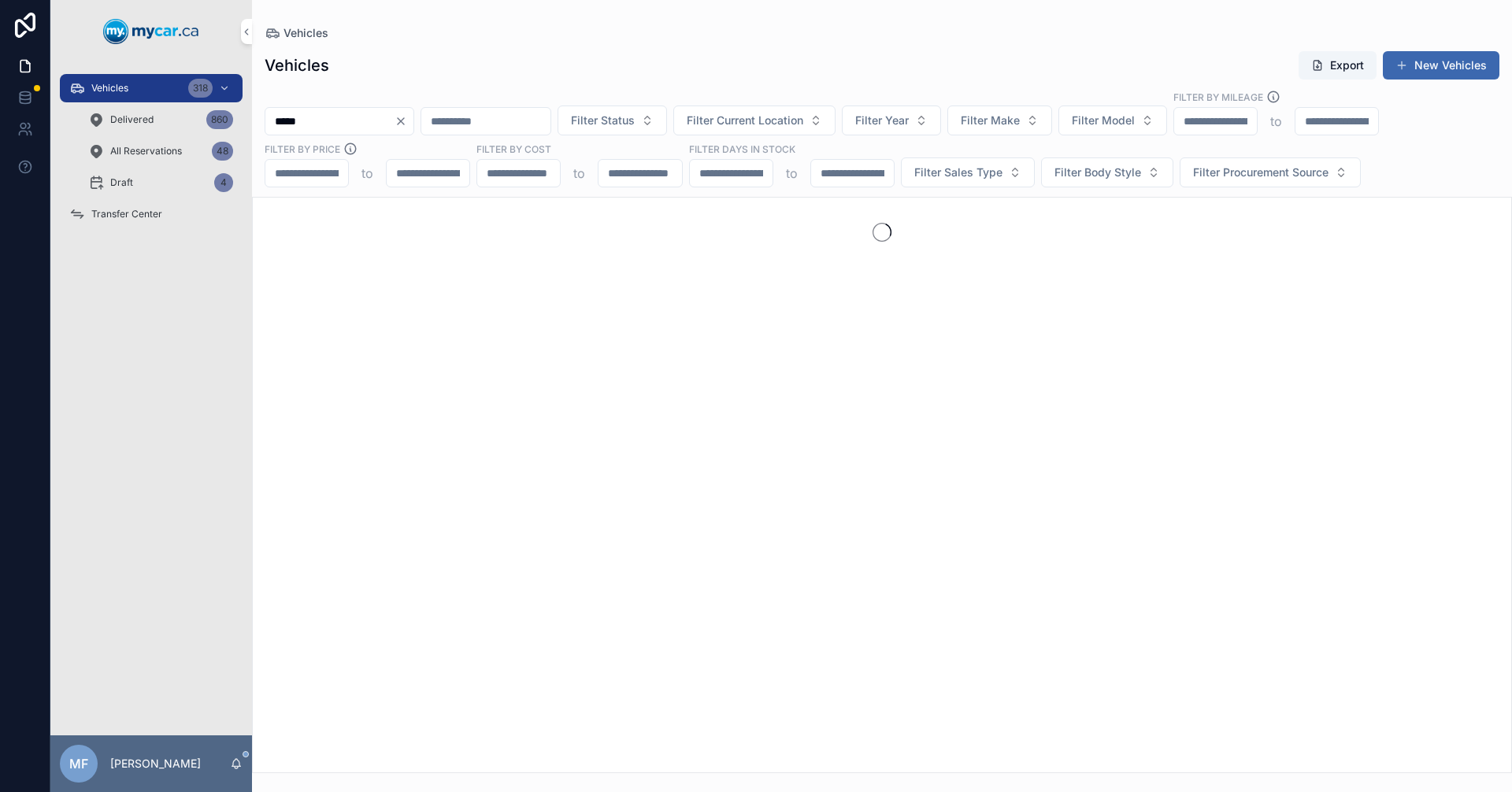
type input "******"
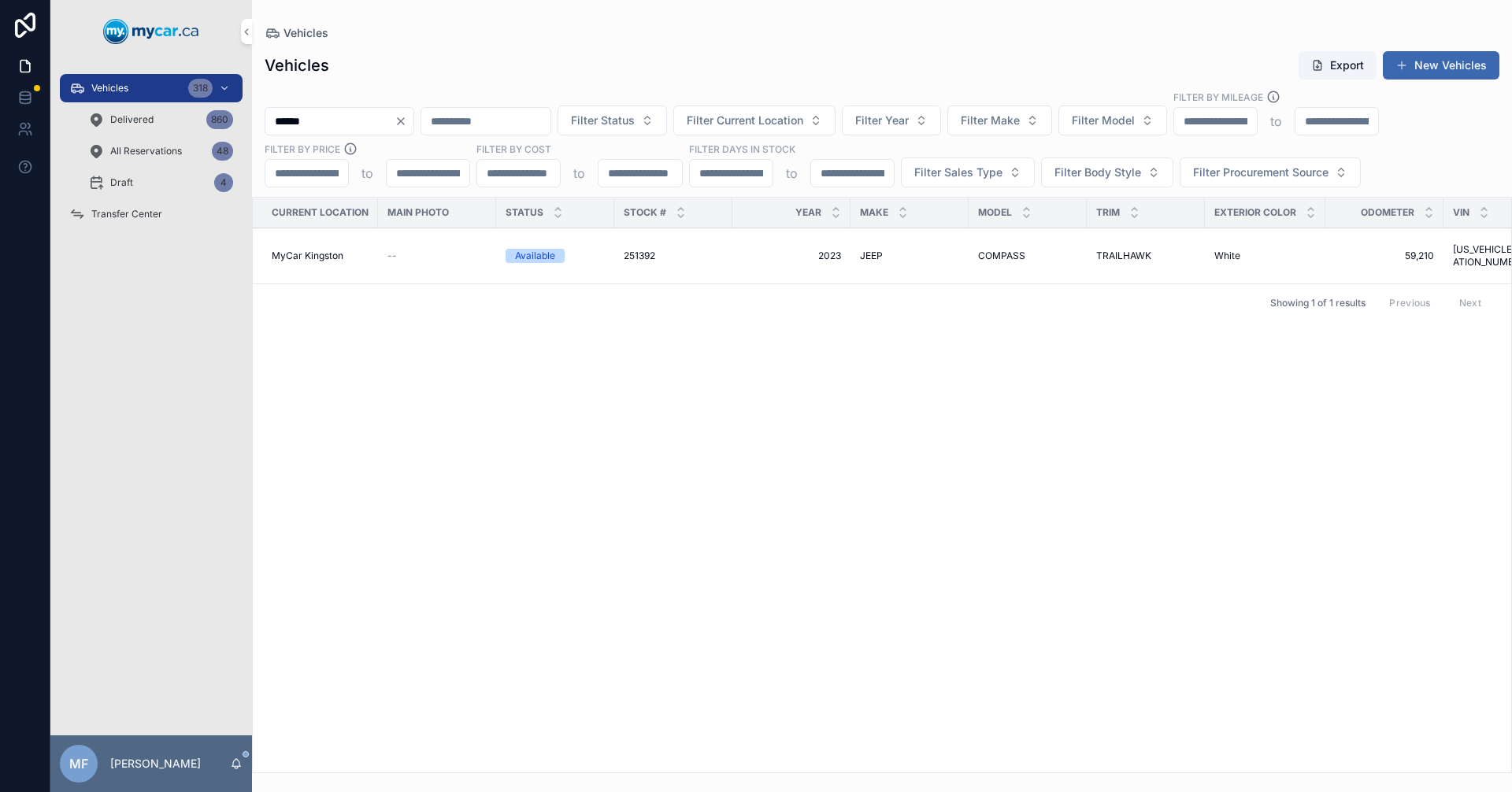
click at [629, 255] on span "251392" at bounding box center [639, 256] width 32 height 13
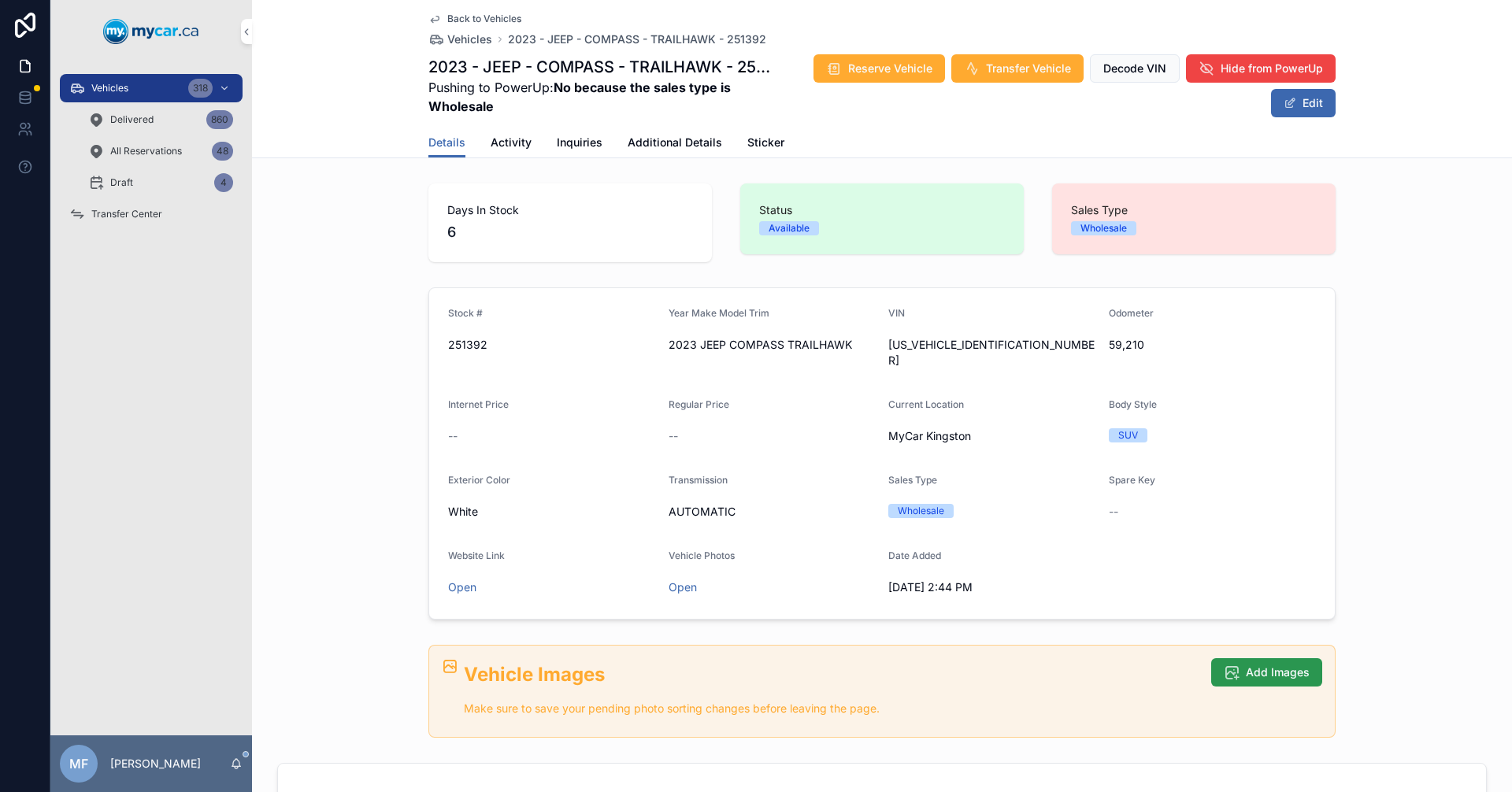
click at [1277, 665] on span "Add Images" at bounding box center [1278, 673] width 64 height 15
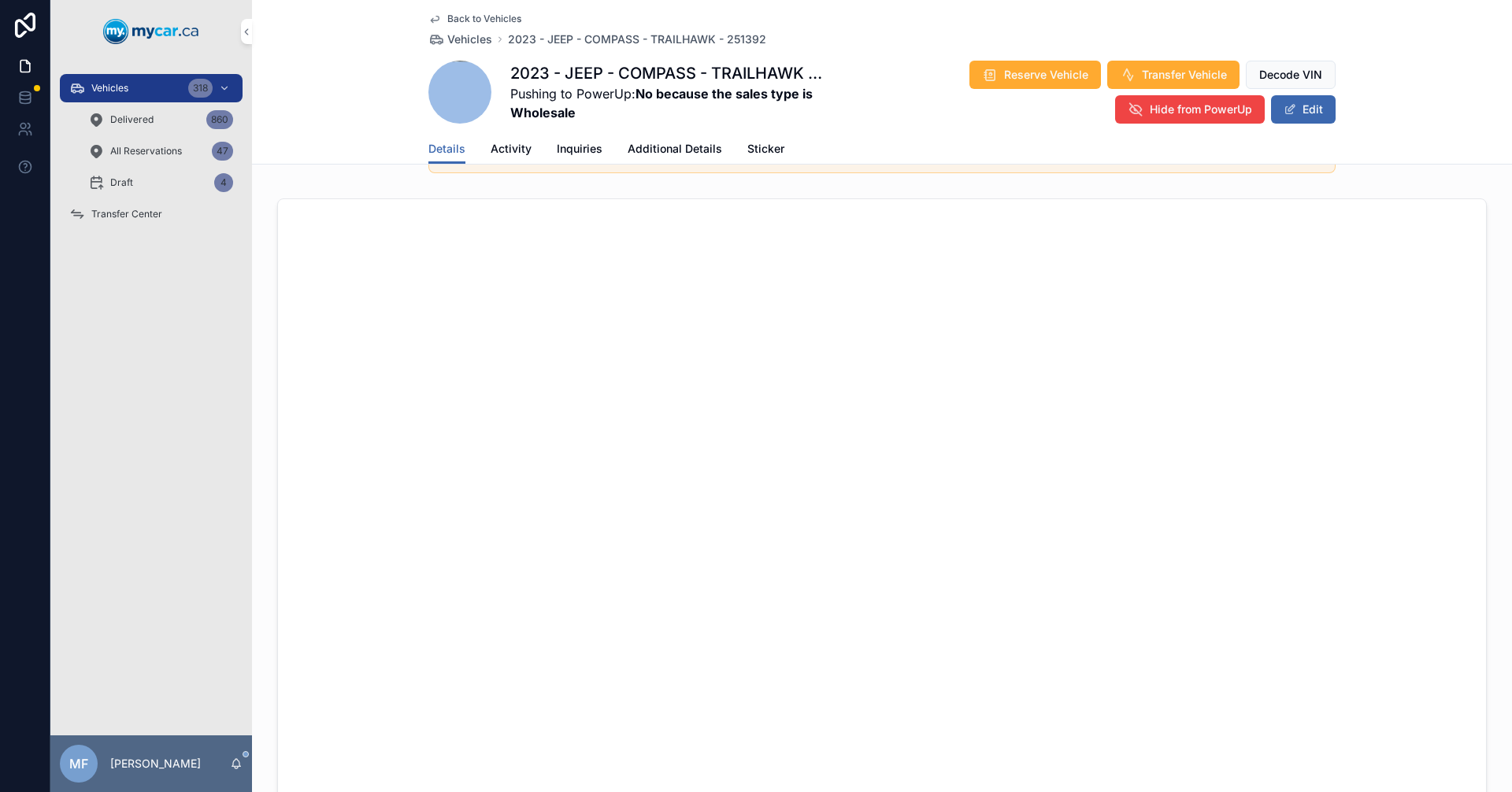
scroll to position [394, 0]
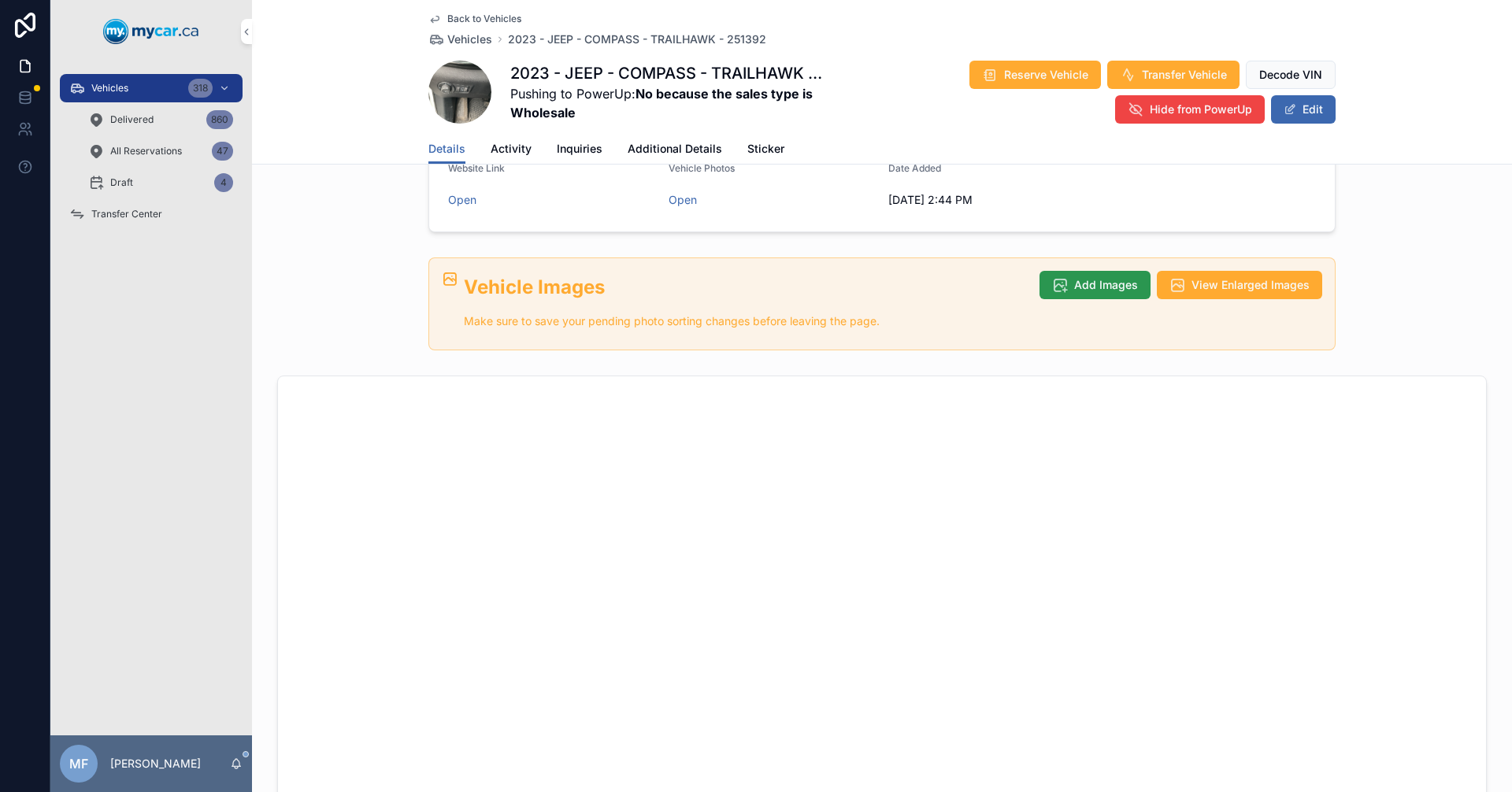
click at [1113, 277] on span "Add Images" at bounding box center [1106, 285] width 64 height 15
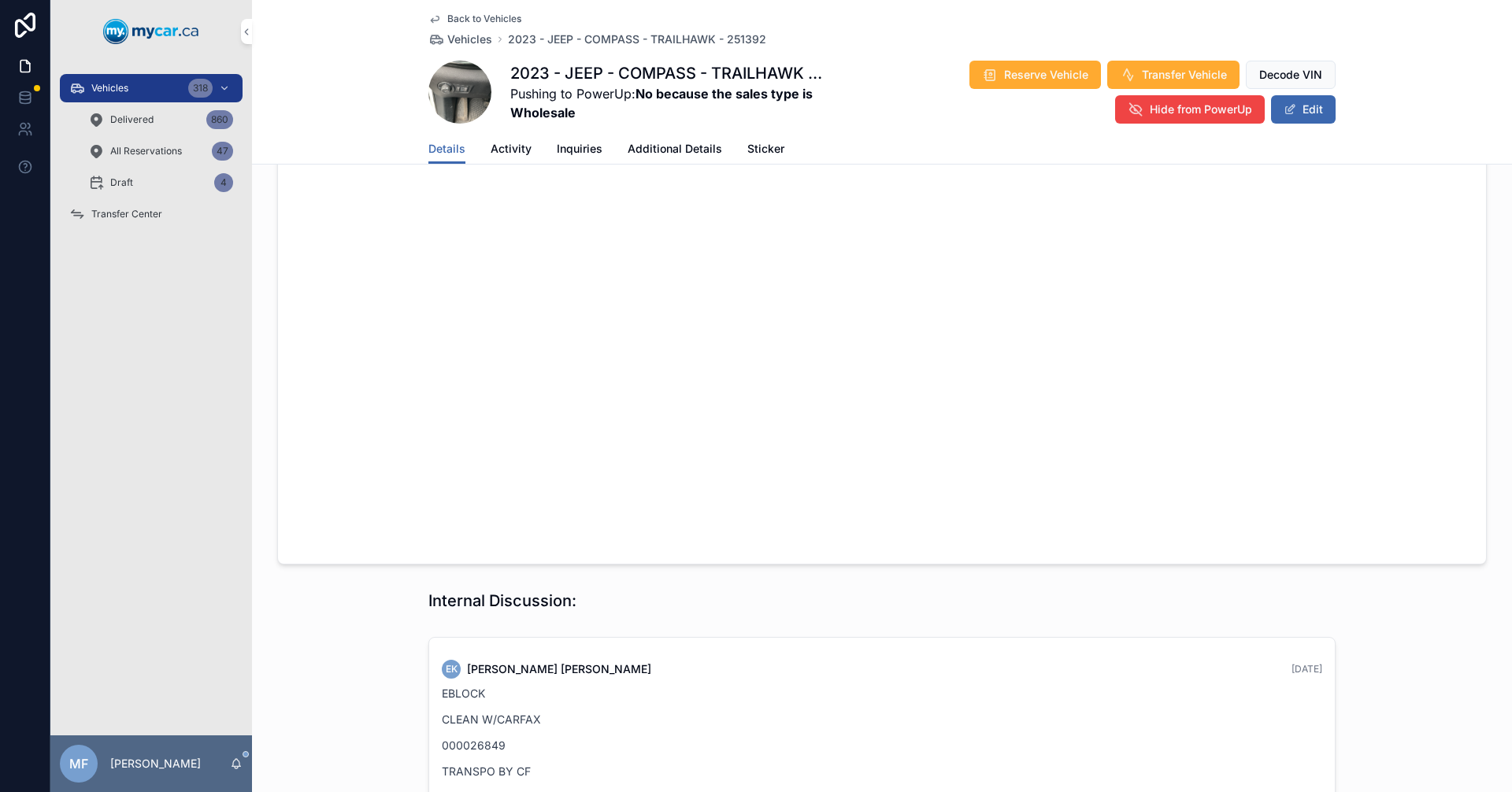
scroll to position [946, 0]
